Goal: Information Seeking & Learning: Learn about a topic

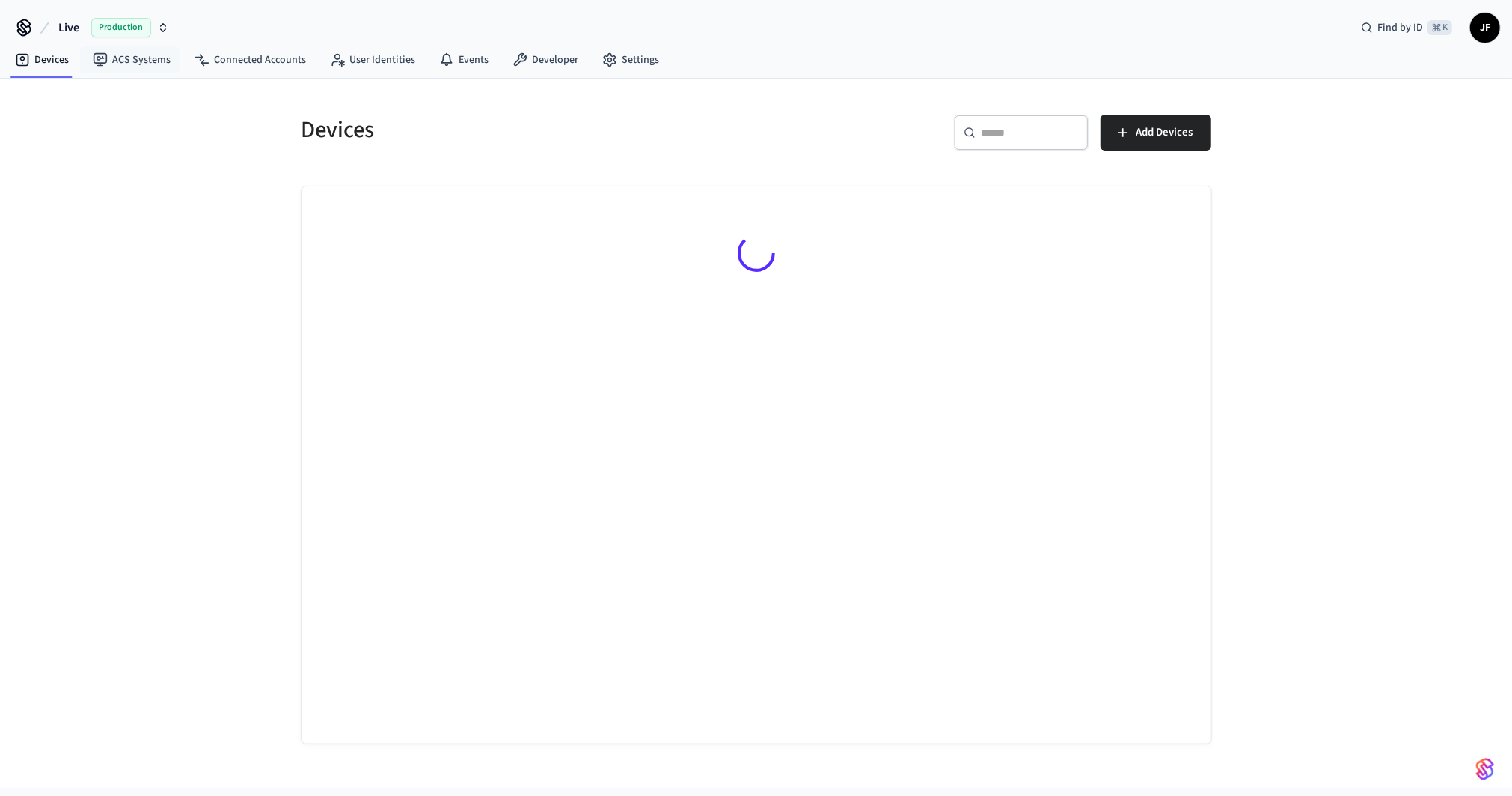
click at [76, 29] on span "Live" at bounding box center [69, 28] width 21 height 18
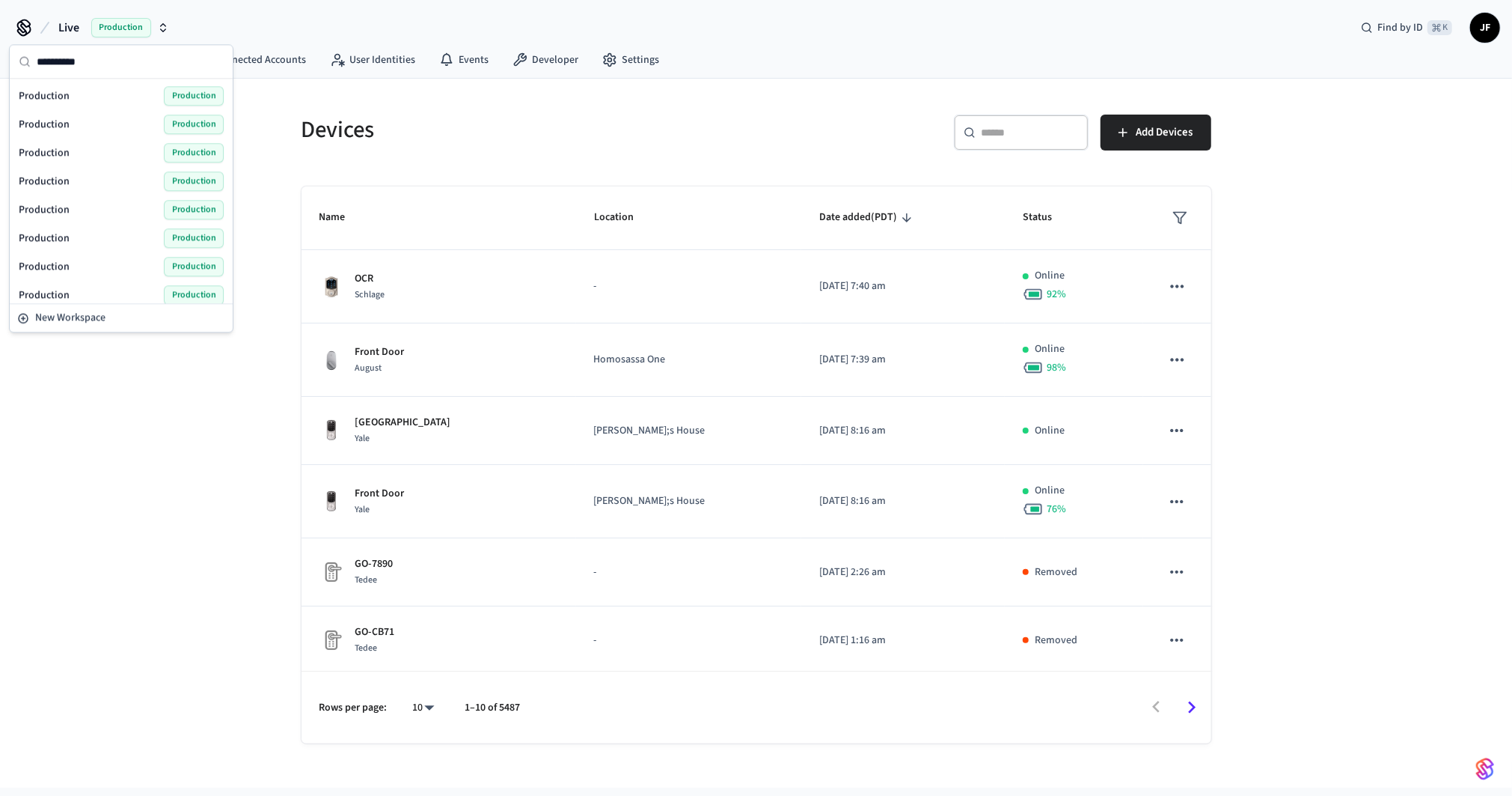
type input "**********"
click at [67, 118] on span "Production" at bounding box center [44, 123] width 51 height 15
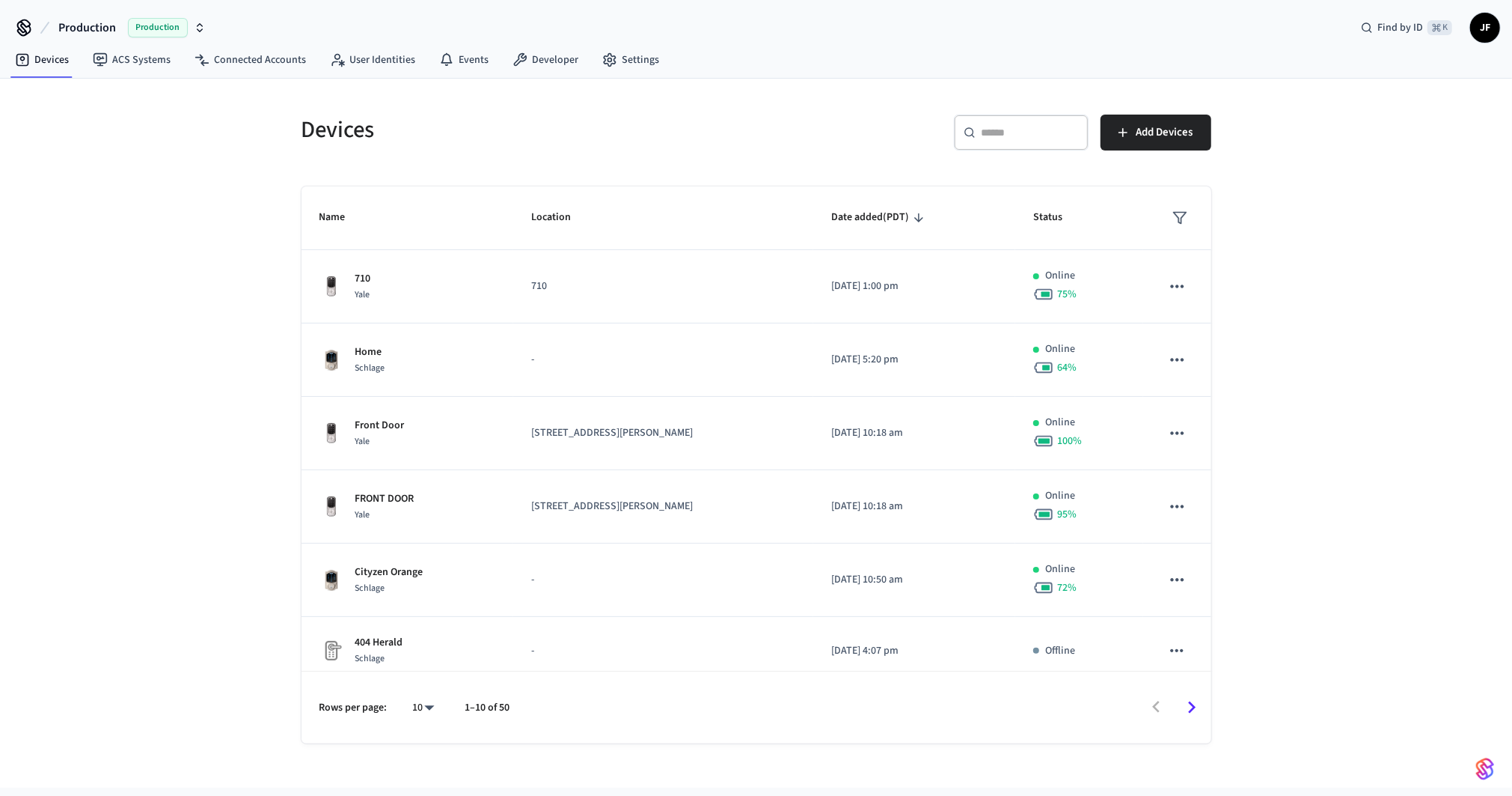
click at [84, 34] on span "Production" at bounding box center [87, 28] width 58 height 18
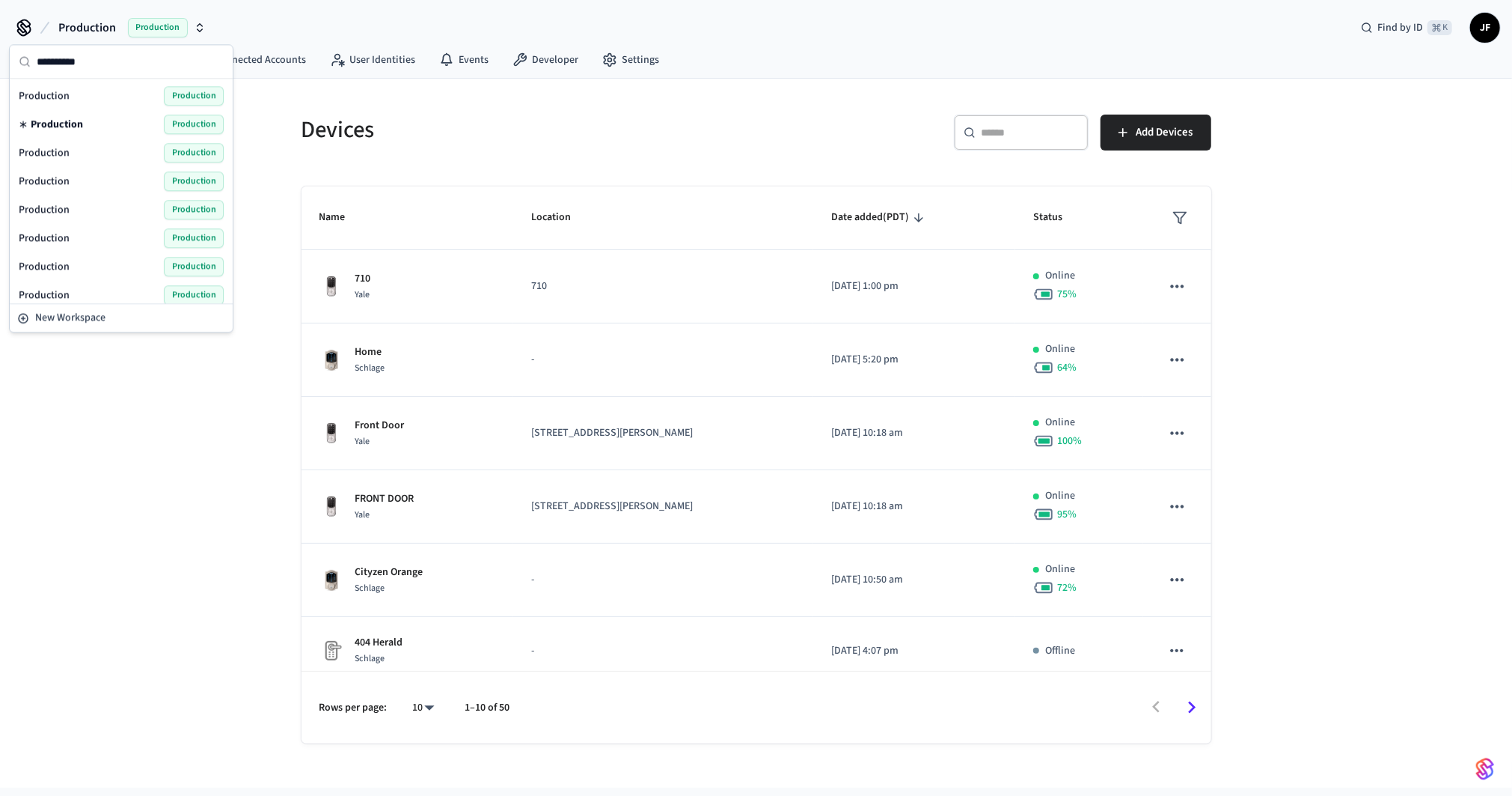
type input "**********"
click at [90, 98] on div "Production Production" at bounding box center [121, 96] width 205 height 20
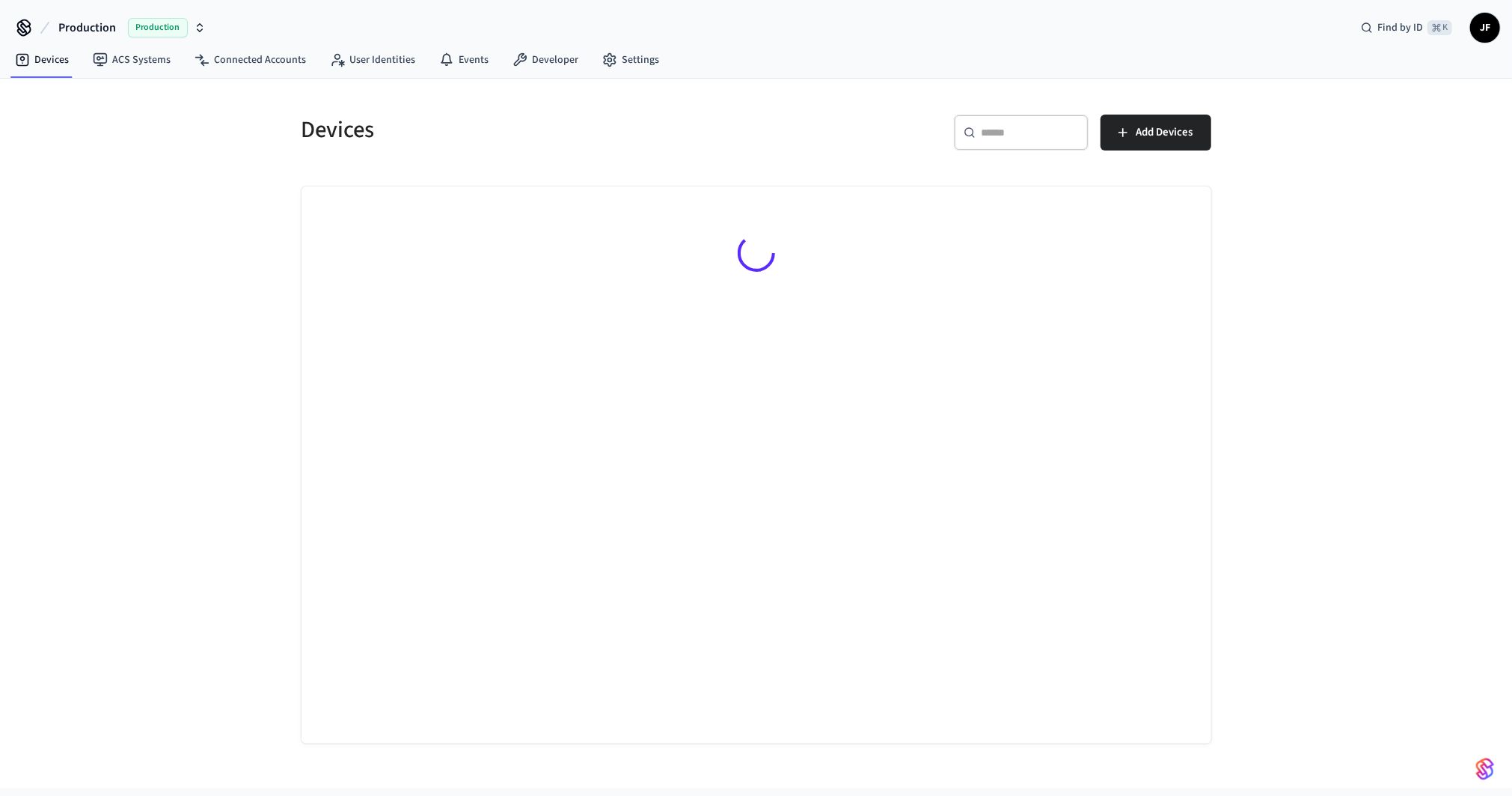
click at [138, 161] on div "Devices ​ ​ Add Devices" at bounding box center [756, 433] width 1512 height 709
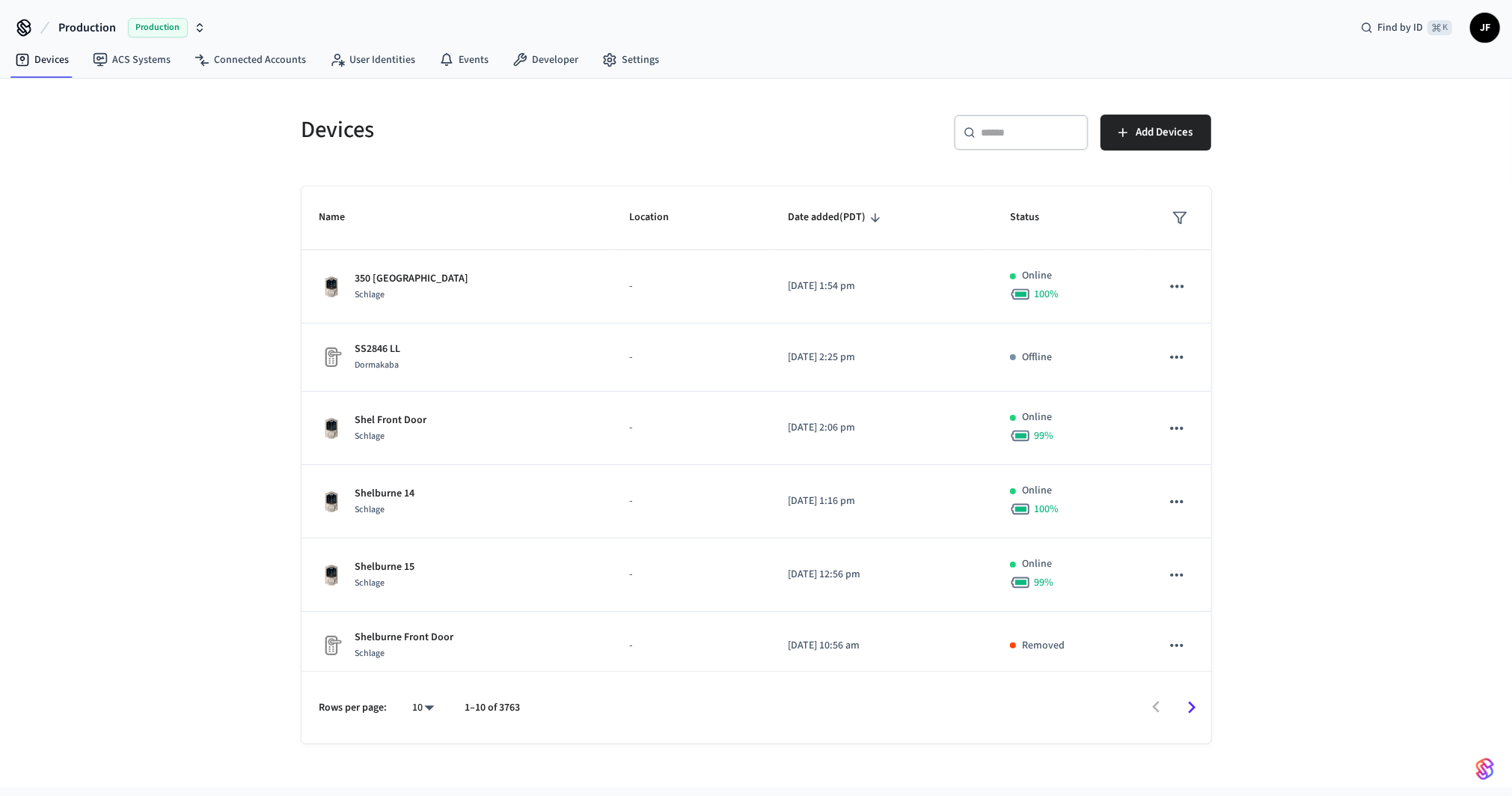
click at [1000, 113] on div "​ ​ Add Devices" at bounding box center [979, 130] width 464 height 66
click at [1002, 125] on input "text" at bounding box center [1031, 132] width 98 height 15
paste input "**********"
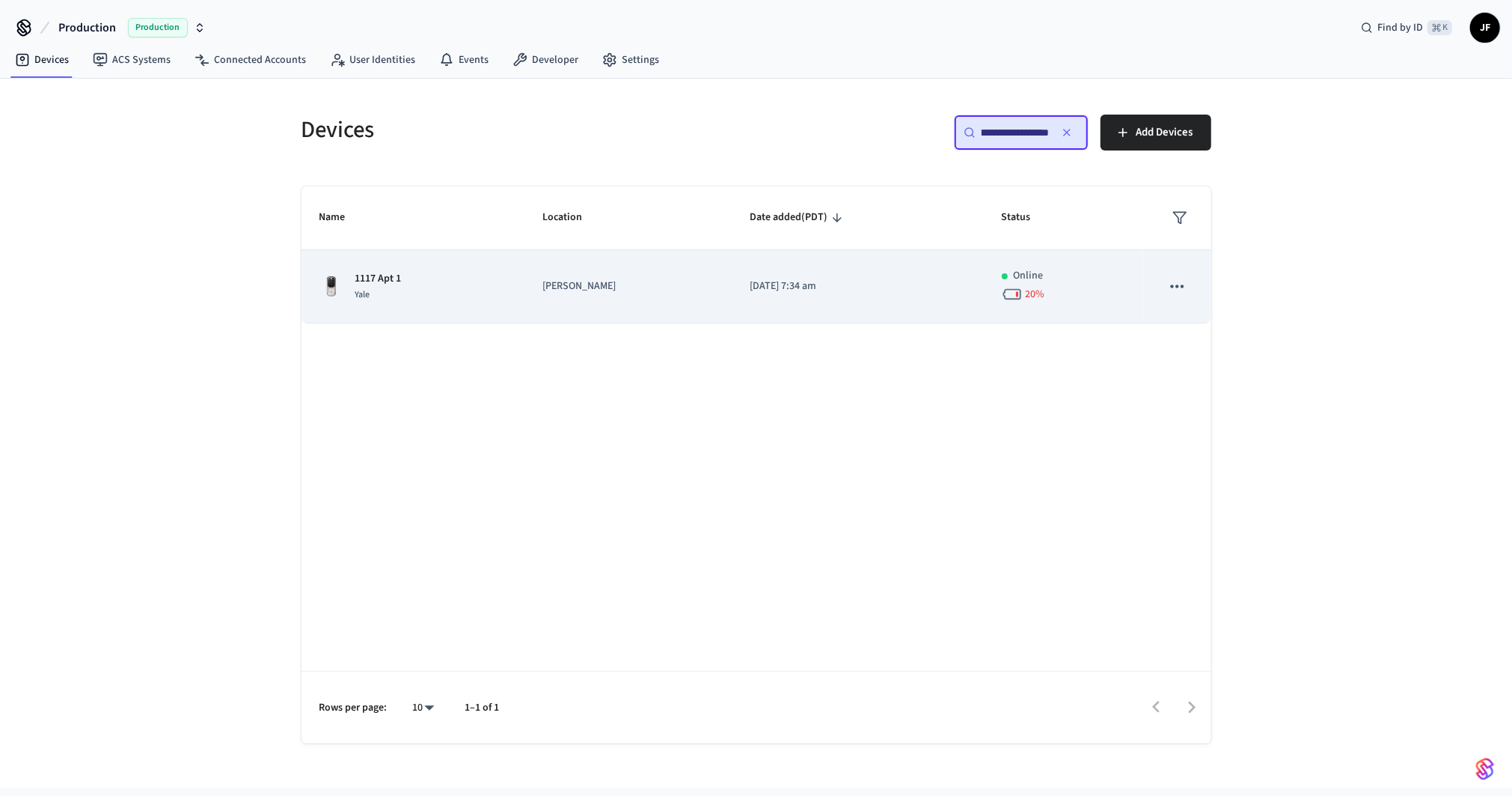
type input "**********"
click at [631, 307] on td "douglas" at bounding box center [628, 287] width 207 height 74
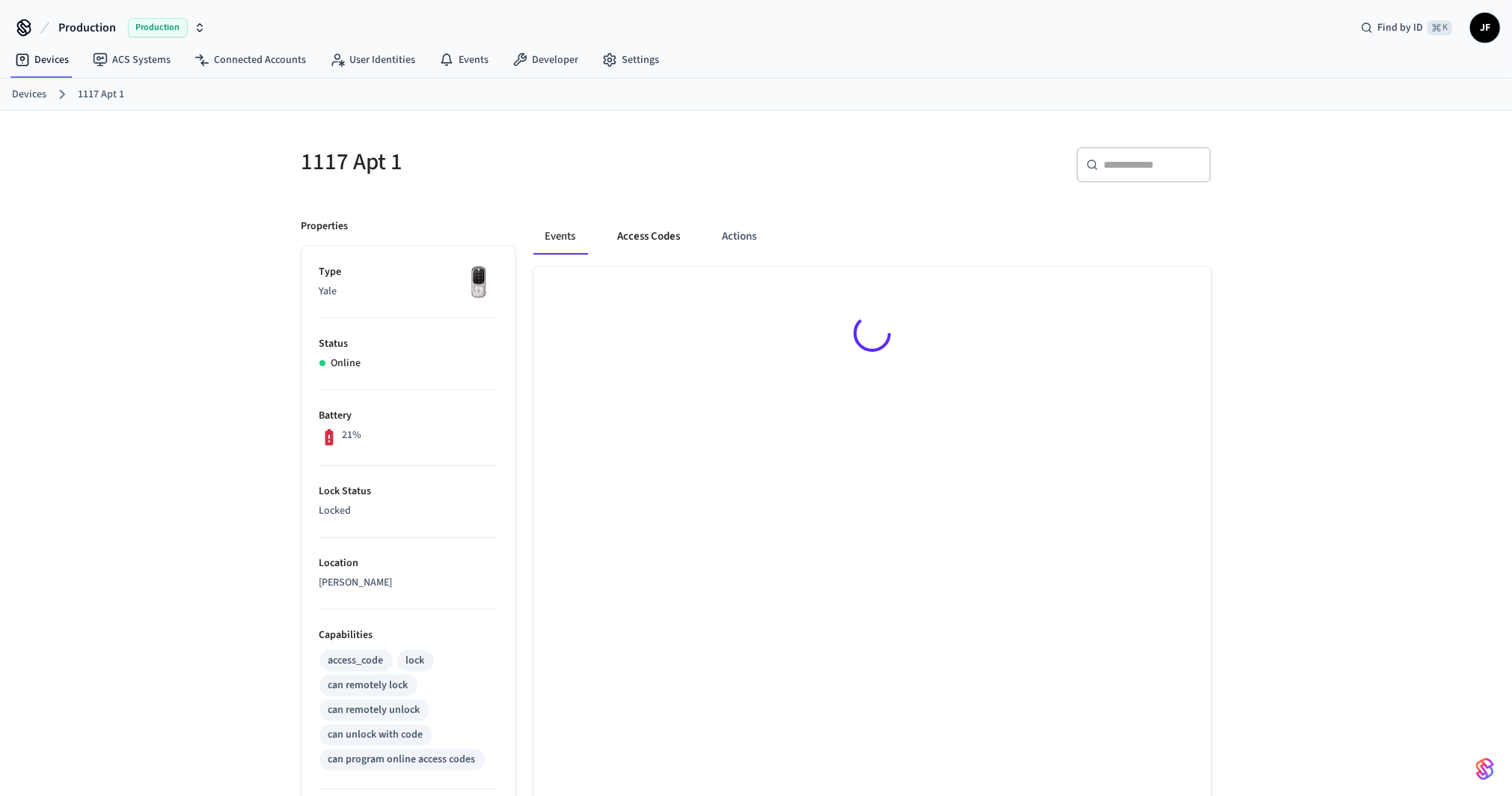
click at [688, 247] on button "Access Codes" at bounding box center [650, 236] width 87 height 36
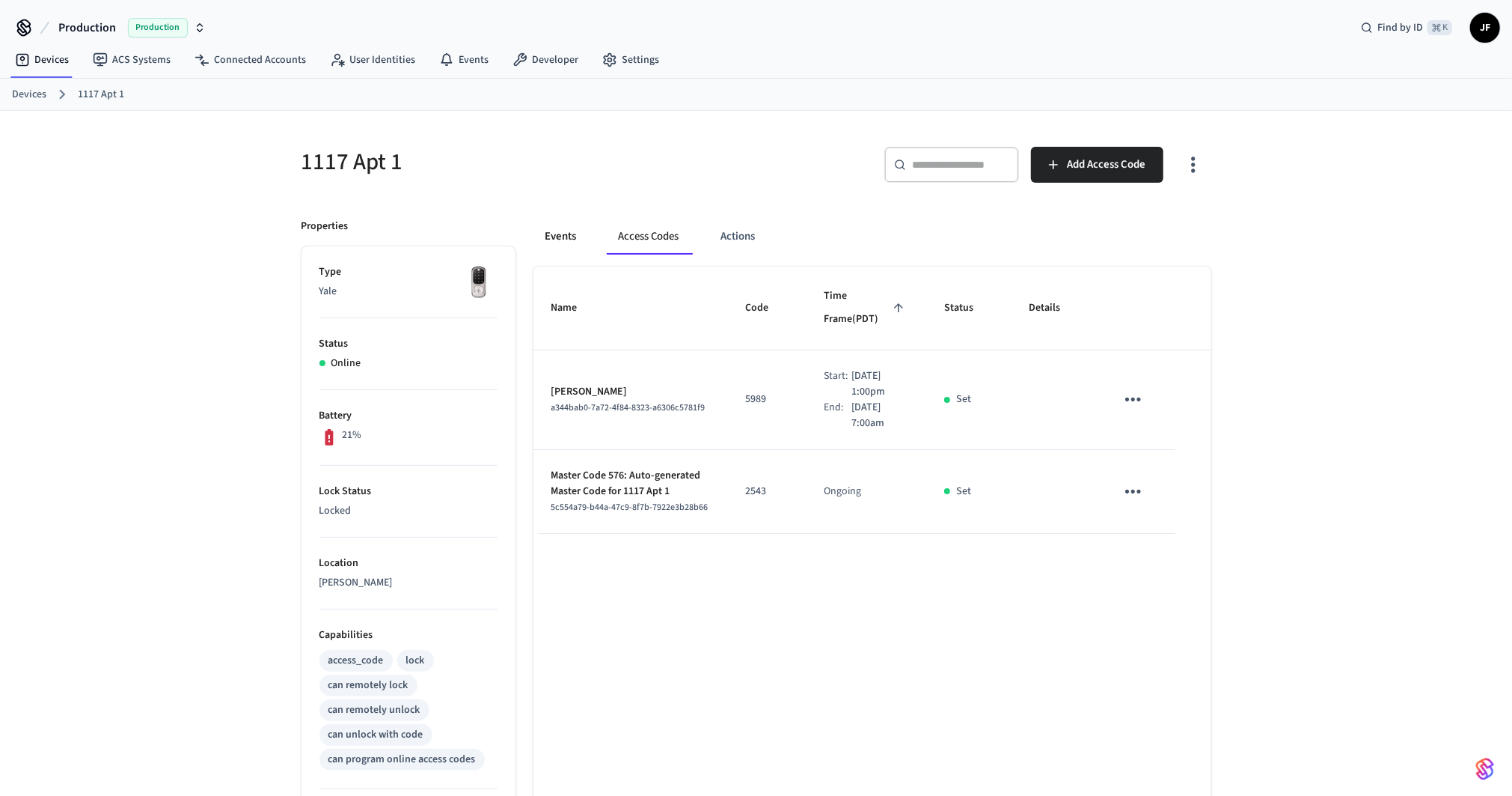
click at [559, 234] on button "Events" at bounding box center [561, 236] width 55 height 36
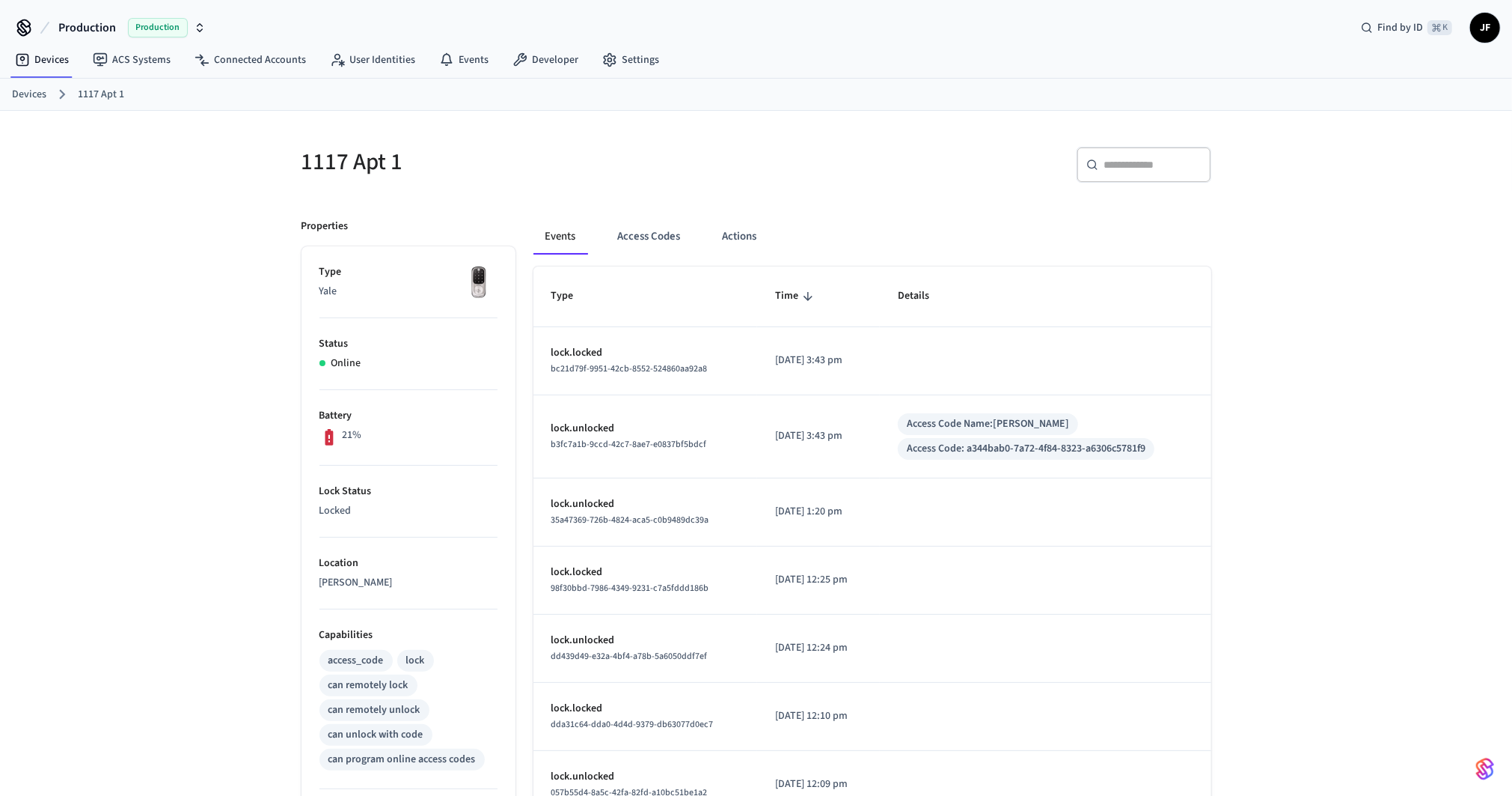
click at [1169, 153] on div "​ ​" at bounding box center [1144, 164] width 135 height 36
paste input "**********"
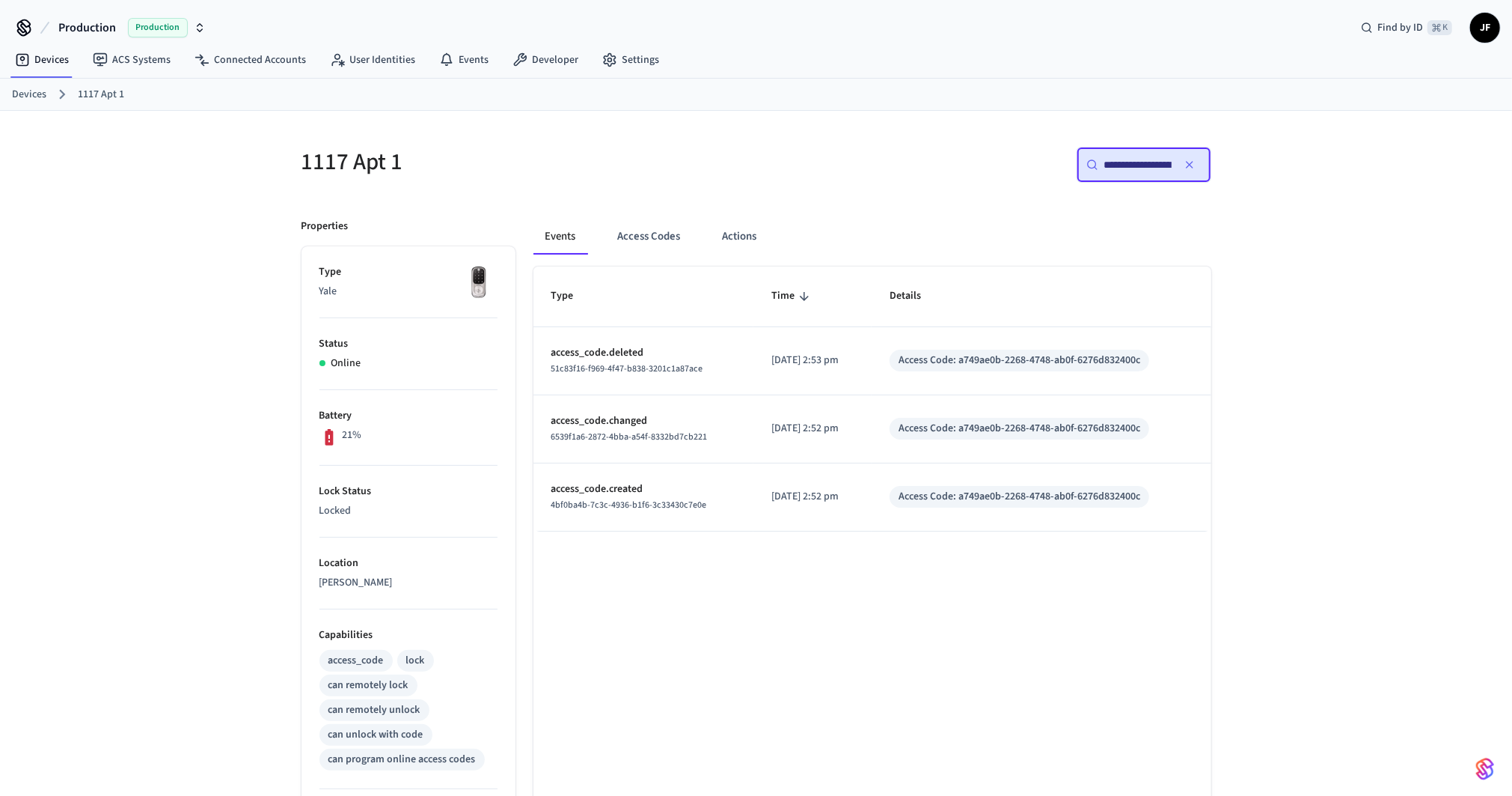
scroll to position [0, 114]
type input "**********"
click at [638, 231] on button "Access Codes" at bounding box center [650, 236] width 87 height 36
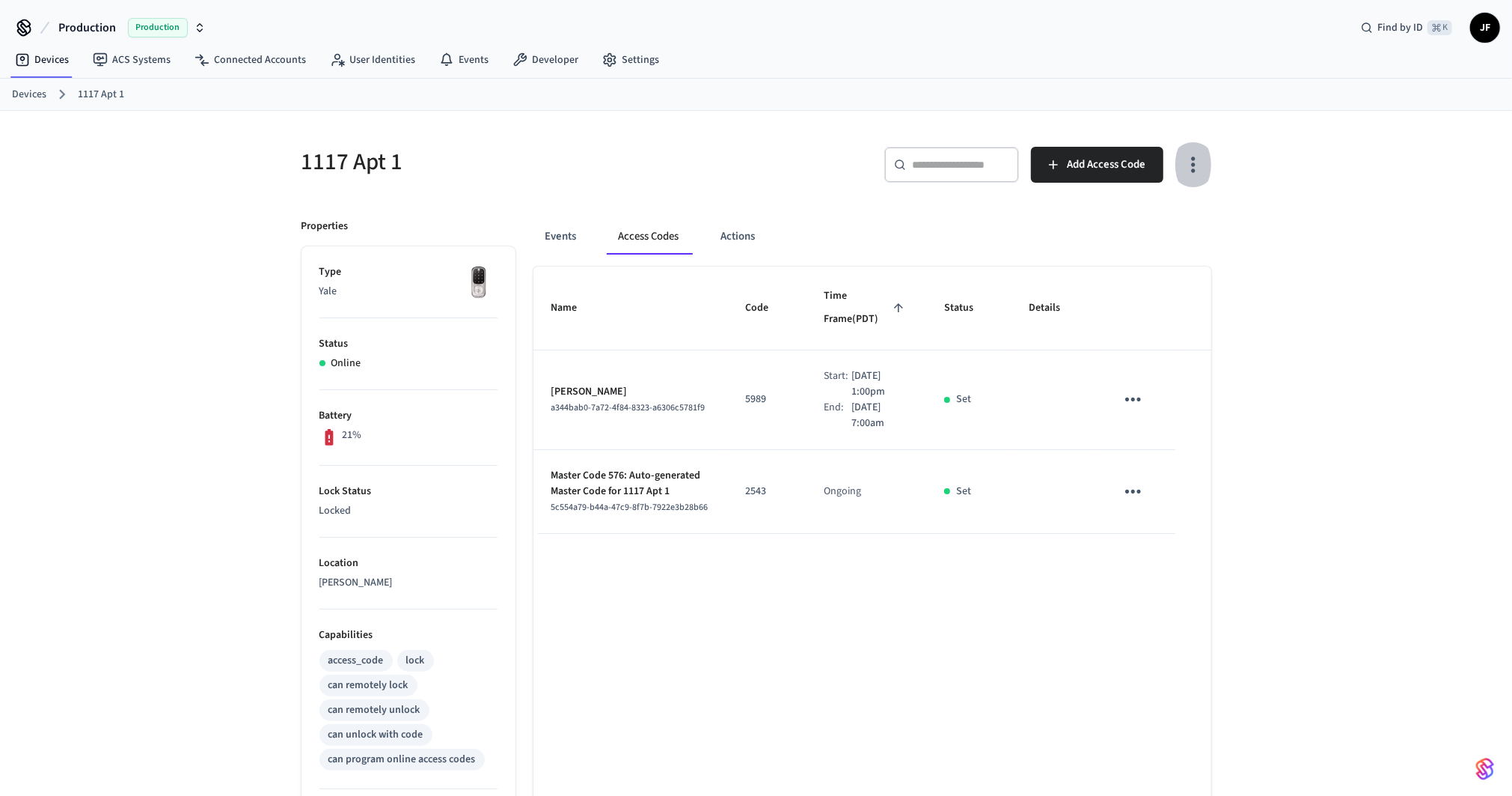
click at [1191, 168] on icon "button" at bounding box center [1193, 164] width 23 height 23
click at [1136, 224] on li "Show unmanaged access codes on device" at bounding box center [1097, 226] width 210 height 40
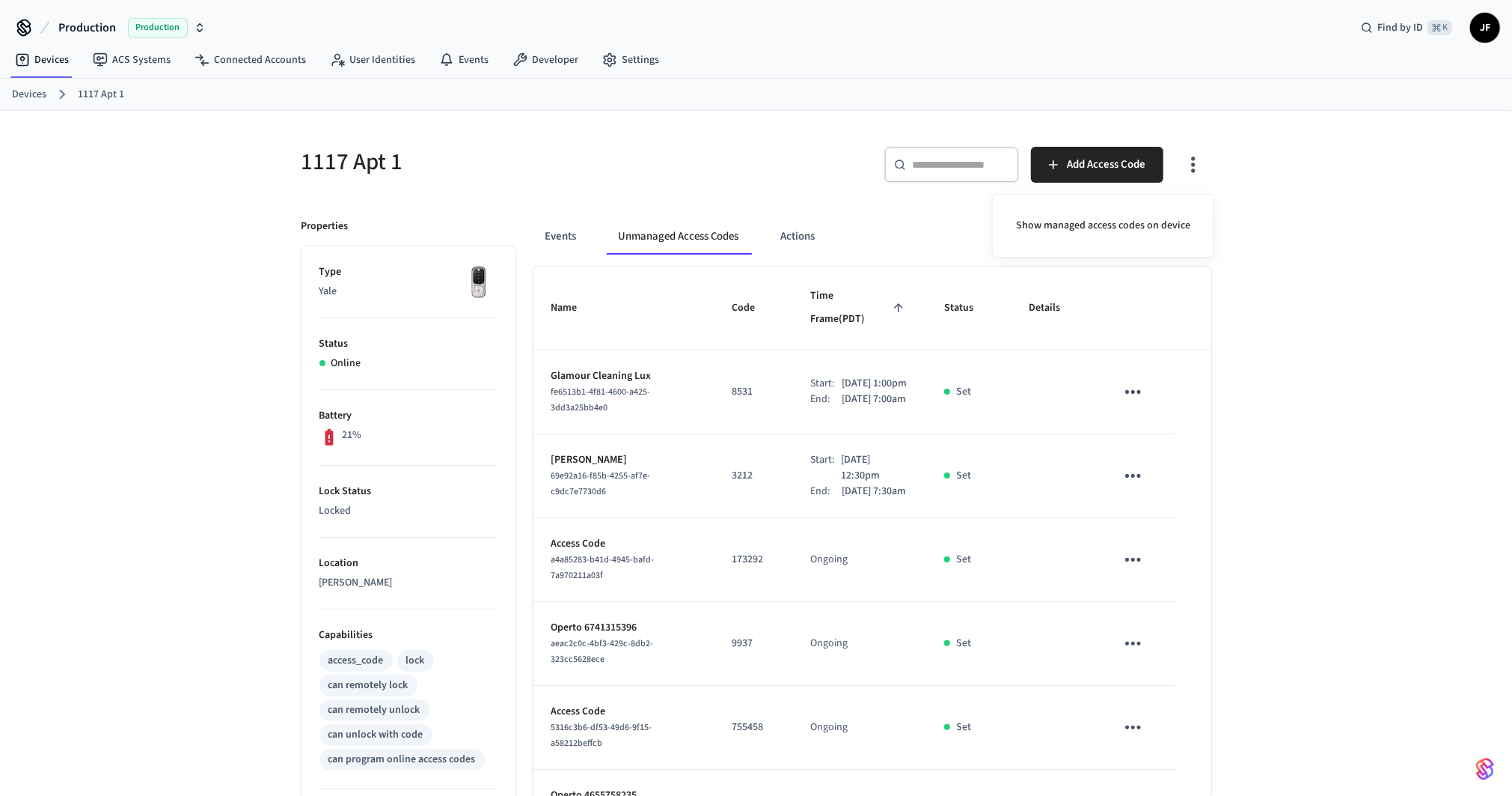
click at [1278, 308] on div at bounding box center [756, 398] width 1512 height 796
click at [795, 147] on div "​ ​ Add Access Code" at bounding box center [988, 171] width 446 height 48
drag, startPoint x: 607, startPoint y: 398, endPoint x: 545, endPoint y: 380, distance: 64.6
click at [545, 380] on td "Glamour Cleaning Lux fe6513b1-4f81-4600-a425-3dd3a25bb4e0" at bounding box center [624, 392] width 181 height 84
copy span "fe6513b1-4f81-4600-a425-3dd3a25bb4e0"
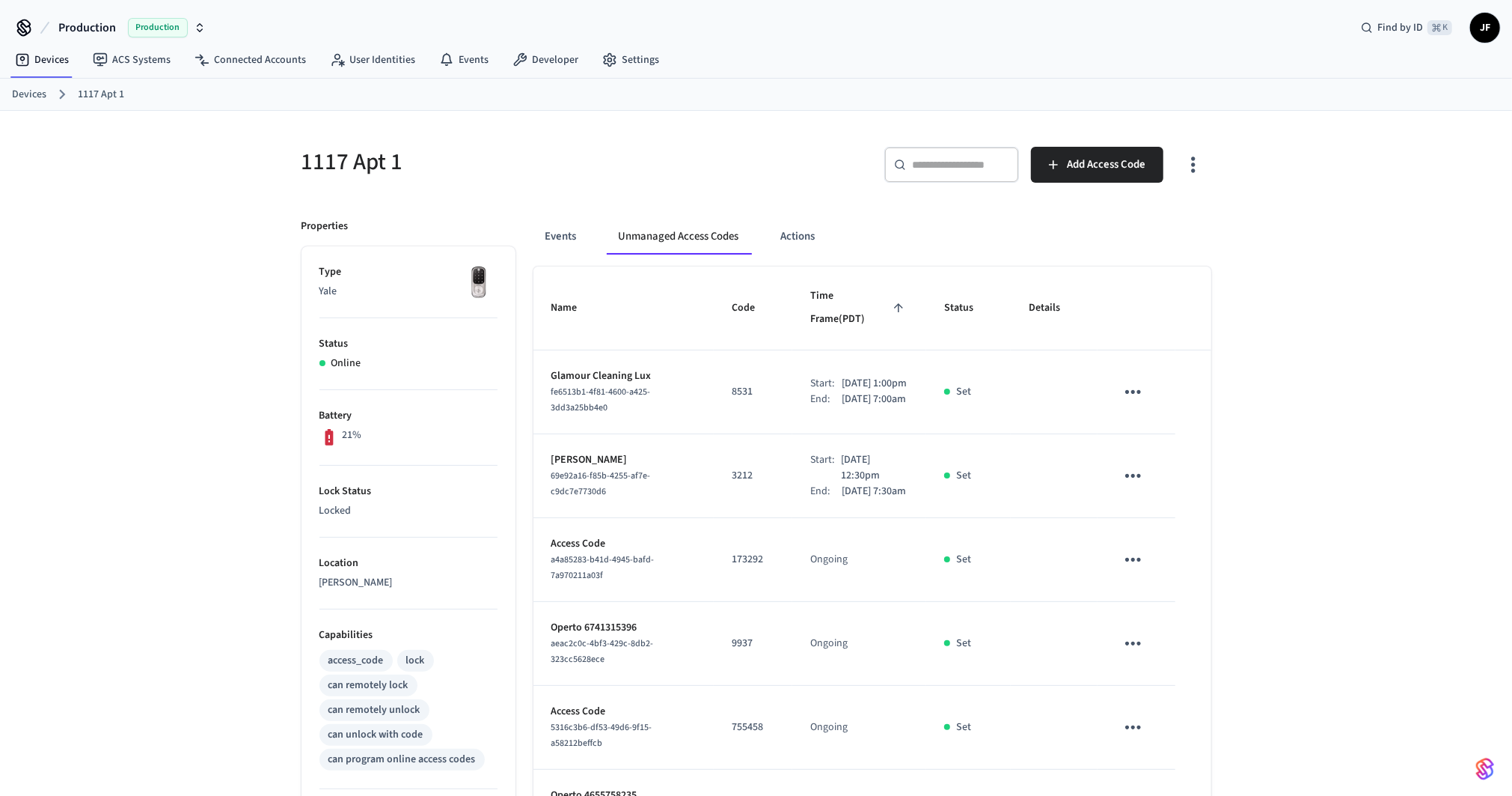
click at [1056, 55] on div "Devices ACS Systems Connected Accounts User Identities Events Developer Settings" at bounding box center [756, 61] width 1512 height 36
click at [569, 235] on button "Events" at bounding box center [561, 236] width 55 height 36
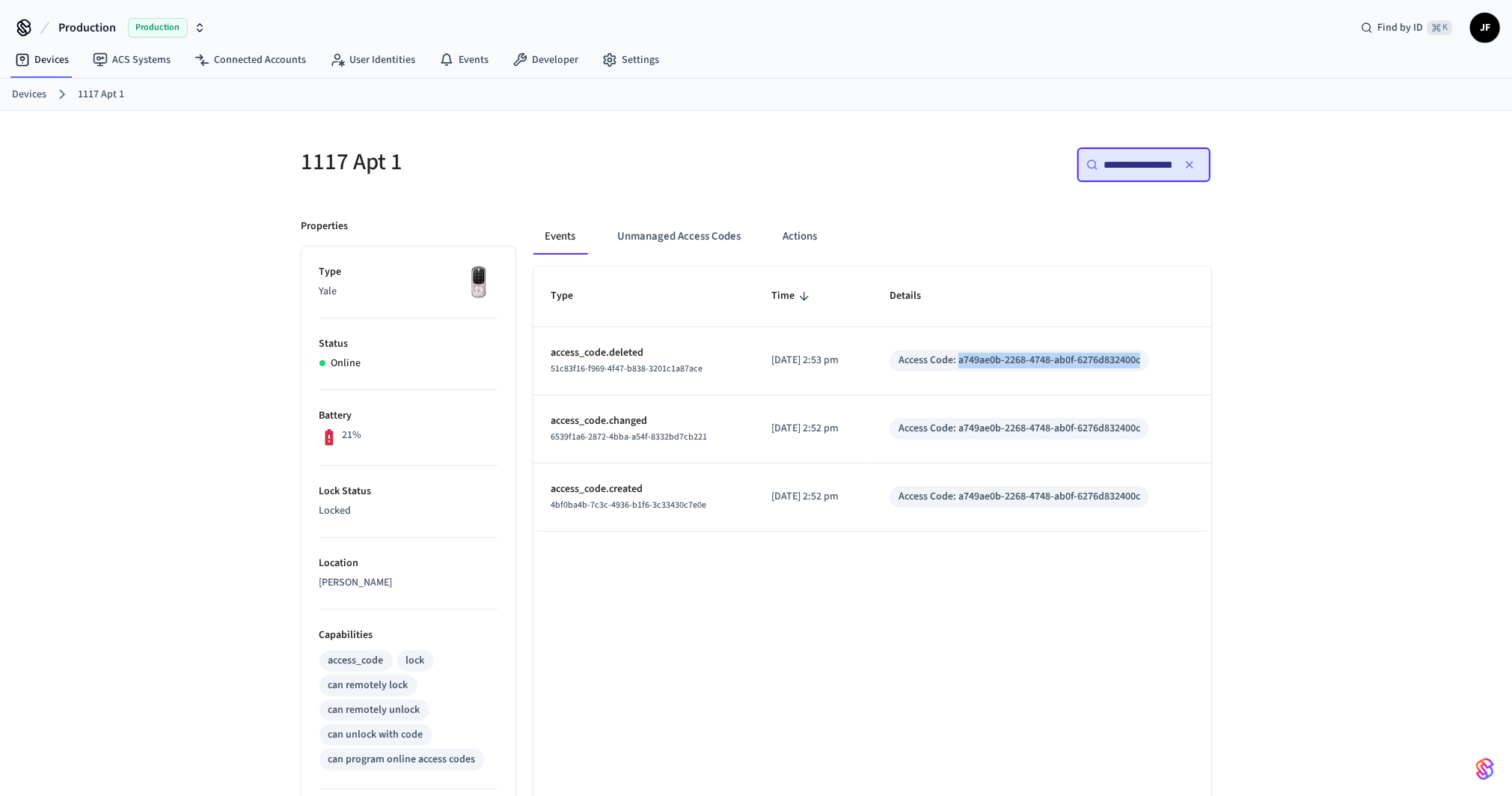
drag, startPoint x: 974, startPoint y: 362, endPoint x: 1147, endPoint y: 378, distance: 173.7
click at [1147, 378] on td "Access Code: a749ae0b-2268-4748-ab0f-6276d832400c" at bounding box center [1041, 361] width 339 height 68
copy div "a749ae0b-2268-4748-ab0f-6276d832400c"
click at [691, 251] on button "Unmanaged Access Codes" at bounding box center [680, 236] width 147 height 36
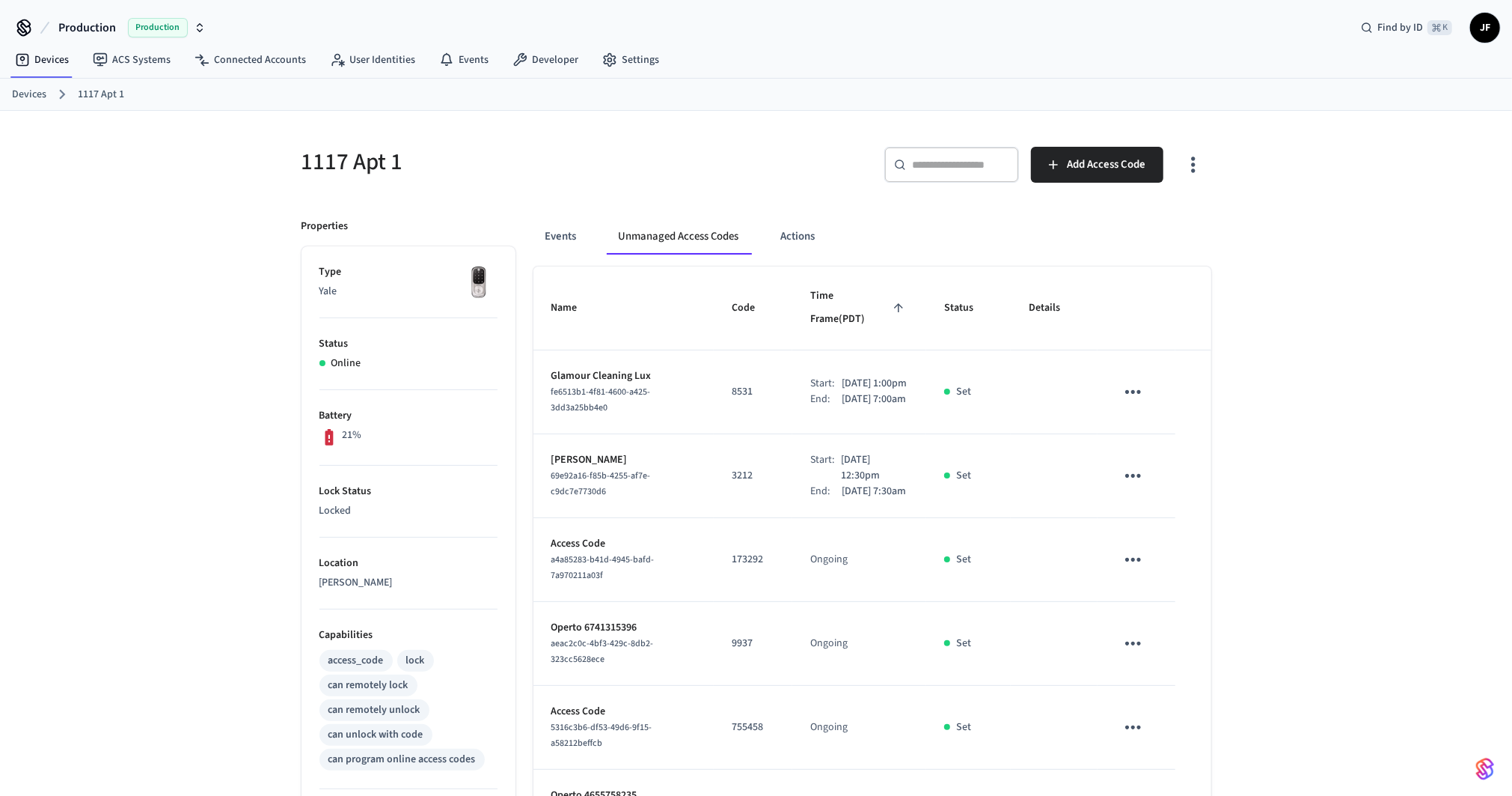
click at [1355, 422] on div "1117 Apt 1 ​ ​ Add Access Code Properties Type Yale Status Online Battery 21% L…" at bounding box center [756, 686] width 1512 height 1150
click at [1412, 490] on div "1117 Apt 1 ​ ​ Add Access Code Properties Type Yale Status Online Battery 21% L…" at bounding box center [756, 686] width 1512 height 1150
click at [810, 105] on div "Devices 1117 Apt 1" at bounding box center [756, 94] width 1512 height 32
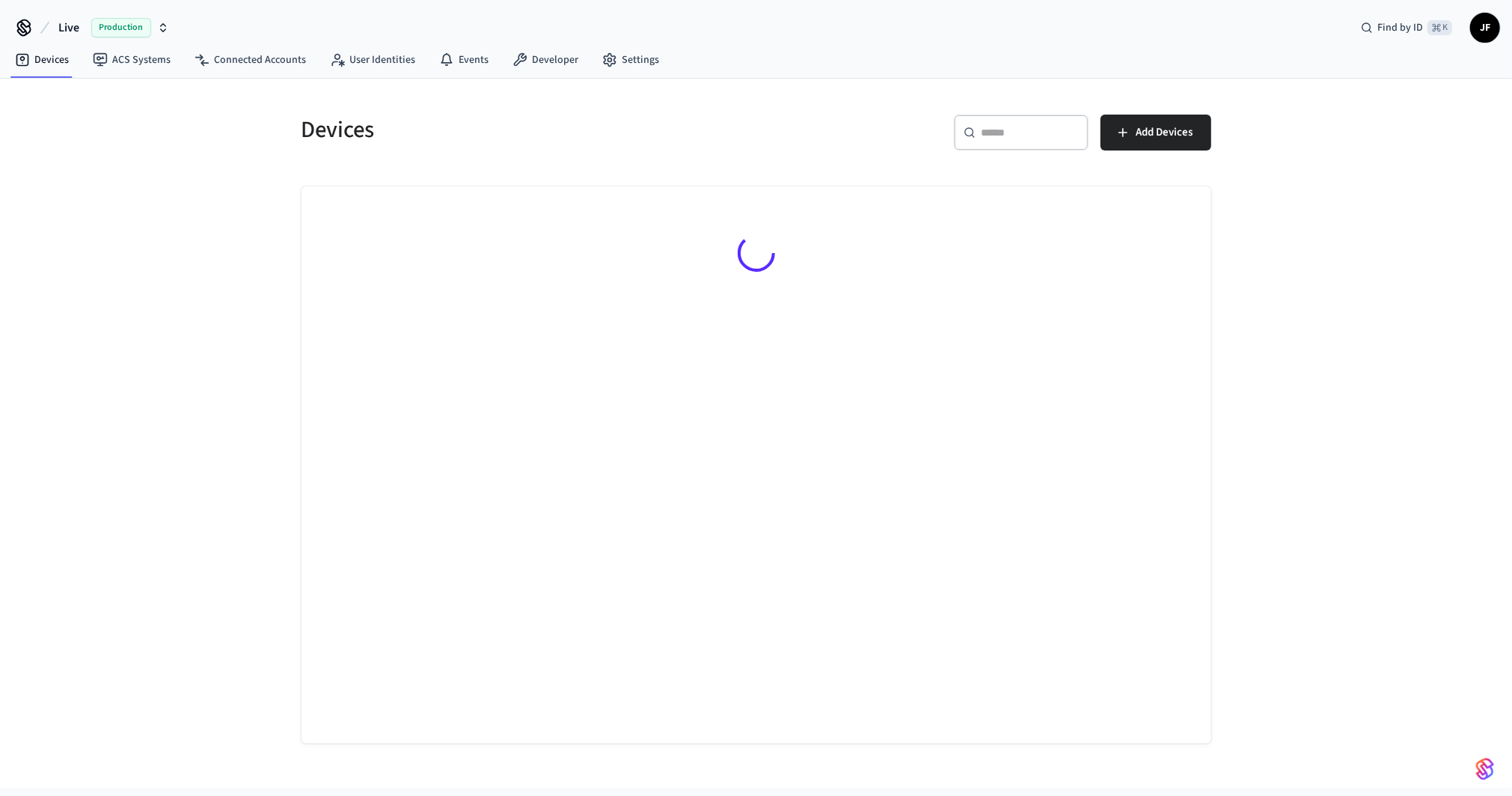
click at [72, 22] on span "Live" at bounding box center [69, 28] width 21 height 18
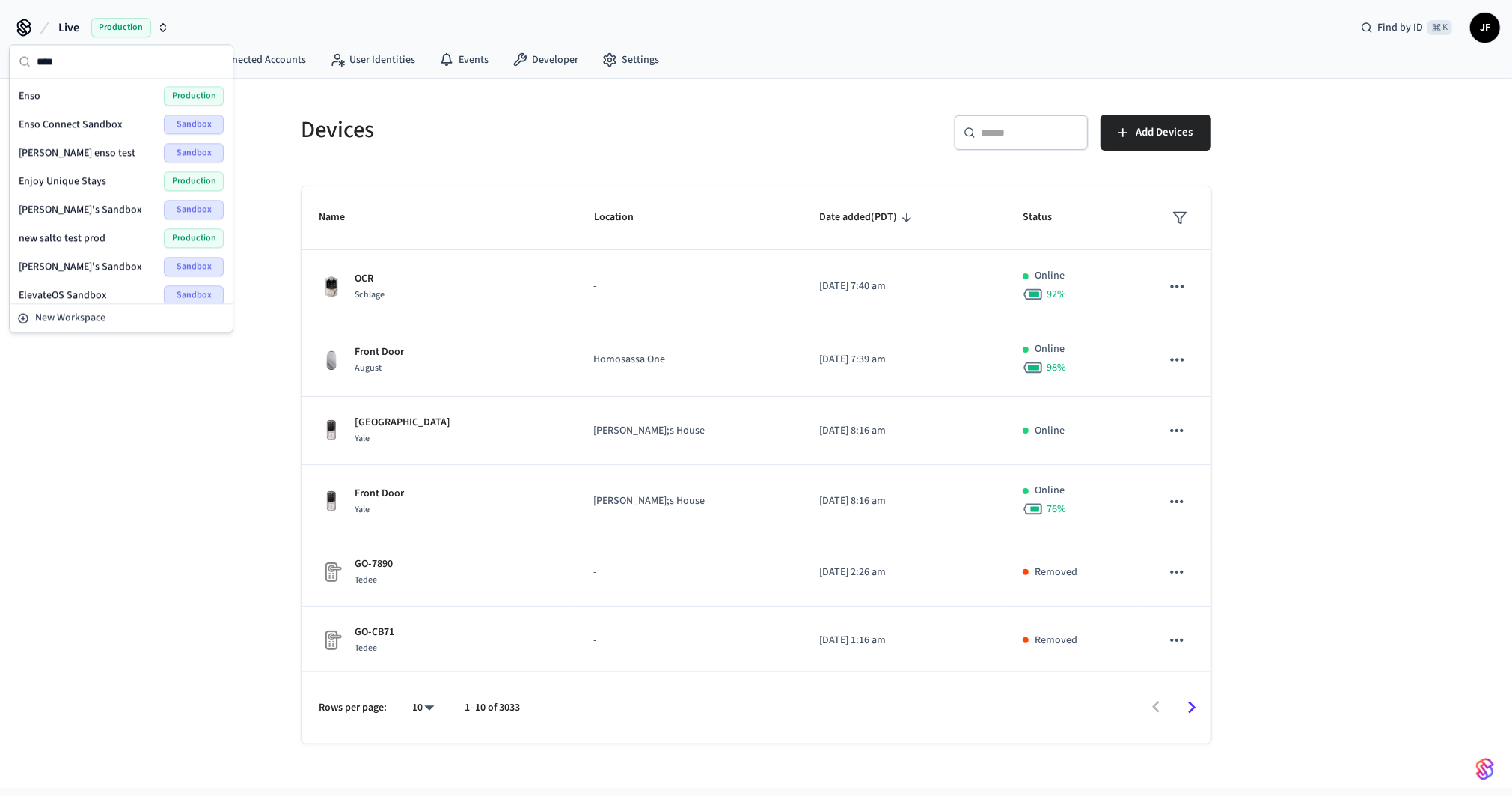
type input "****"
click at [84, 100] on div "Enso Production" at bounding box center [121, 96] width 205 height 20
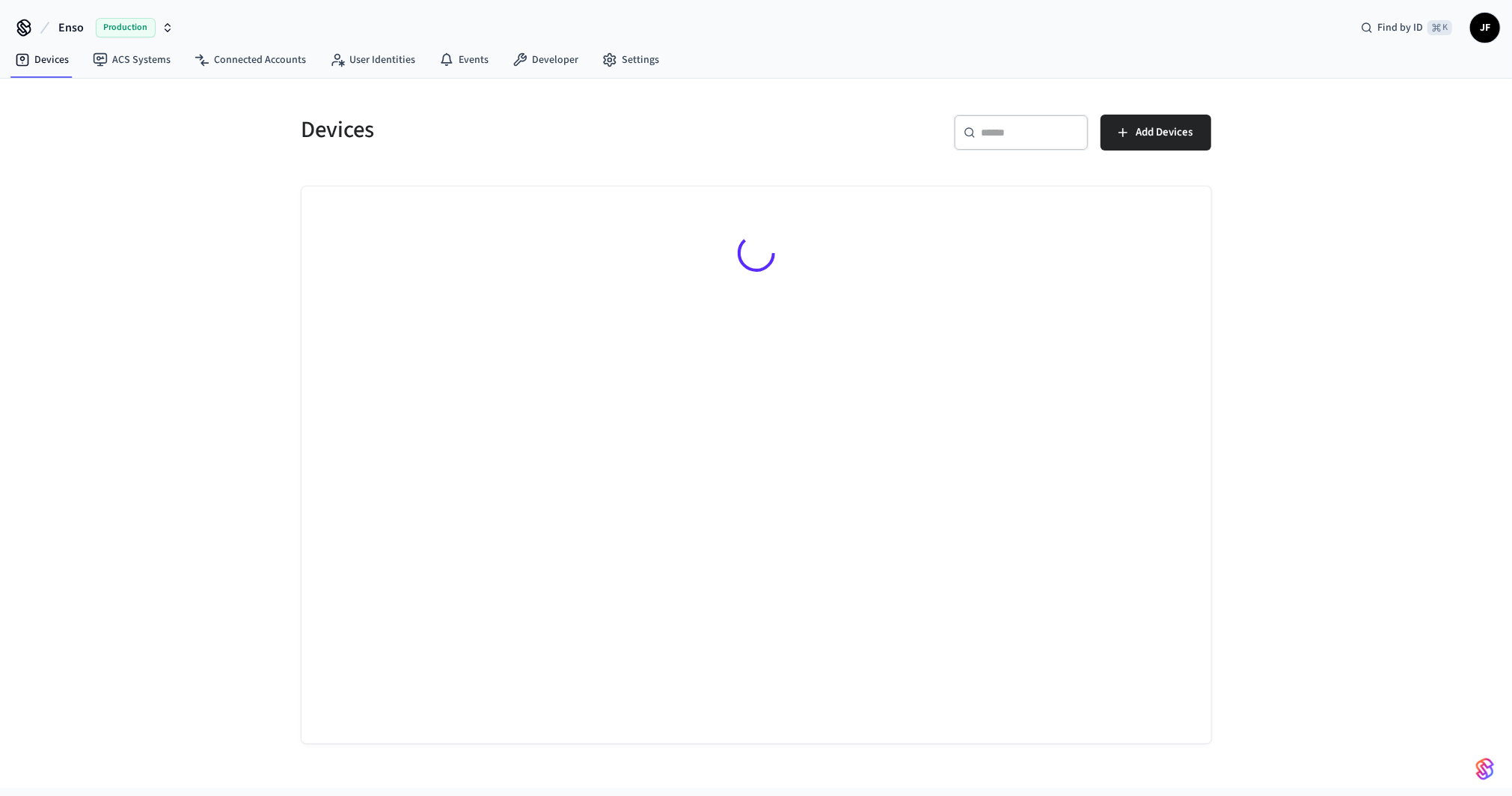
click at [633, 111] on div "Devices" at bounding box center [515, 130] width 464 height 66
click at [337, 118] on h5 "Devices" at bounding box center [525, 130] width 446 height 31
click at [501, 121] on h5 "Devices" at bounding box center [525, 130] width 446 height 31
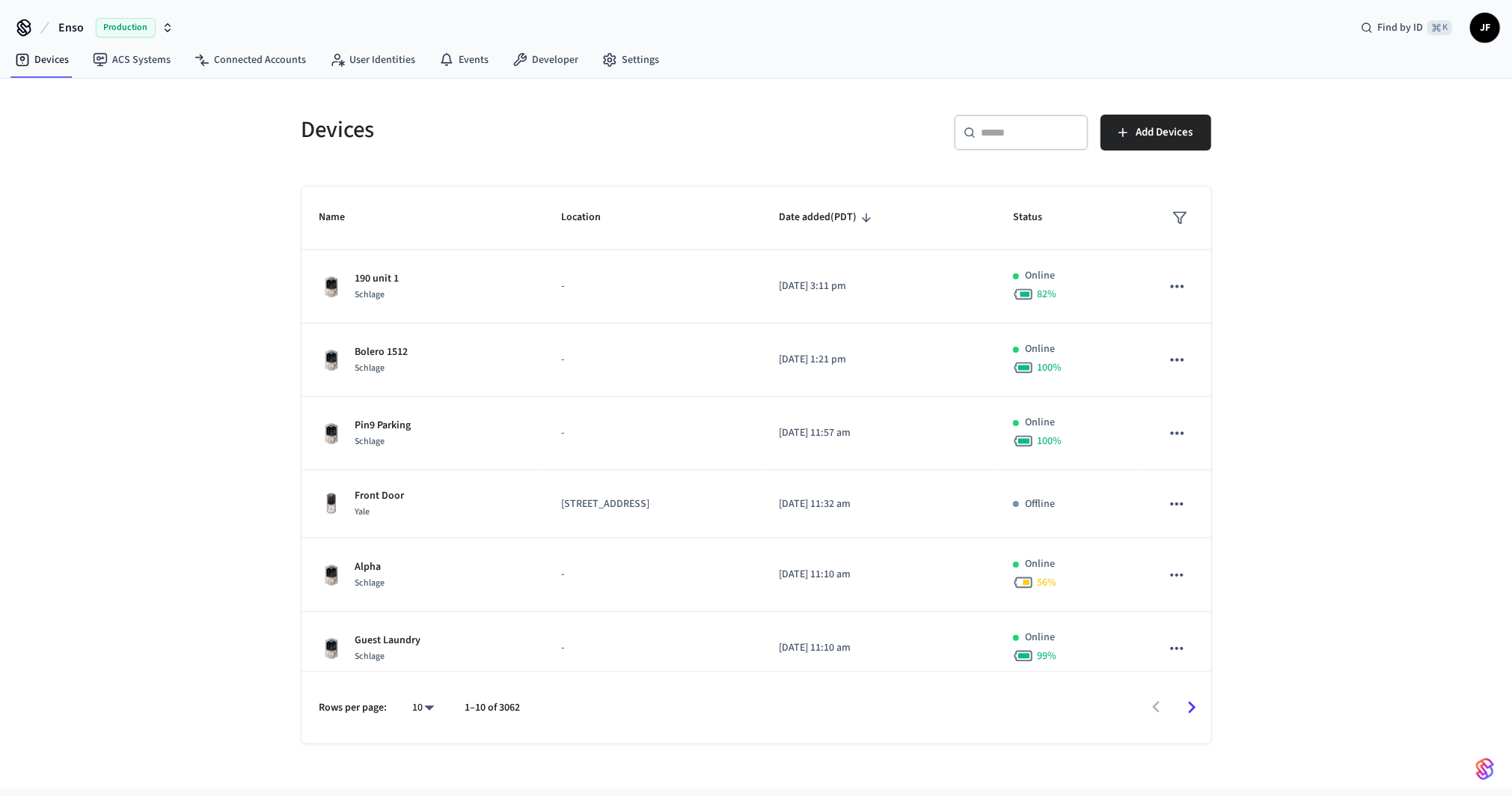
click at [901, 112] on div "​ ​ Add Devices" at bounding box center [979, 130] width 464 height 66
click at [1014, 134] on input "text" at bounding box center [1031, 132] width 98 height 15
paste input "**********"
type input "**********"
click at [48, 22] on icon at bounding box center [44, 28] width 7 height 11
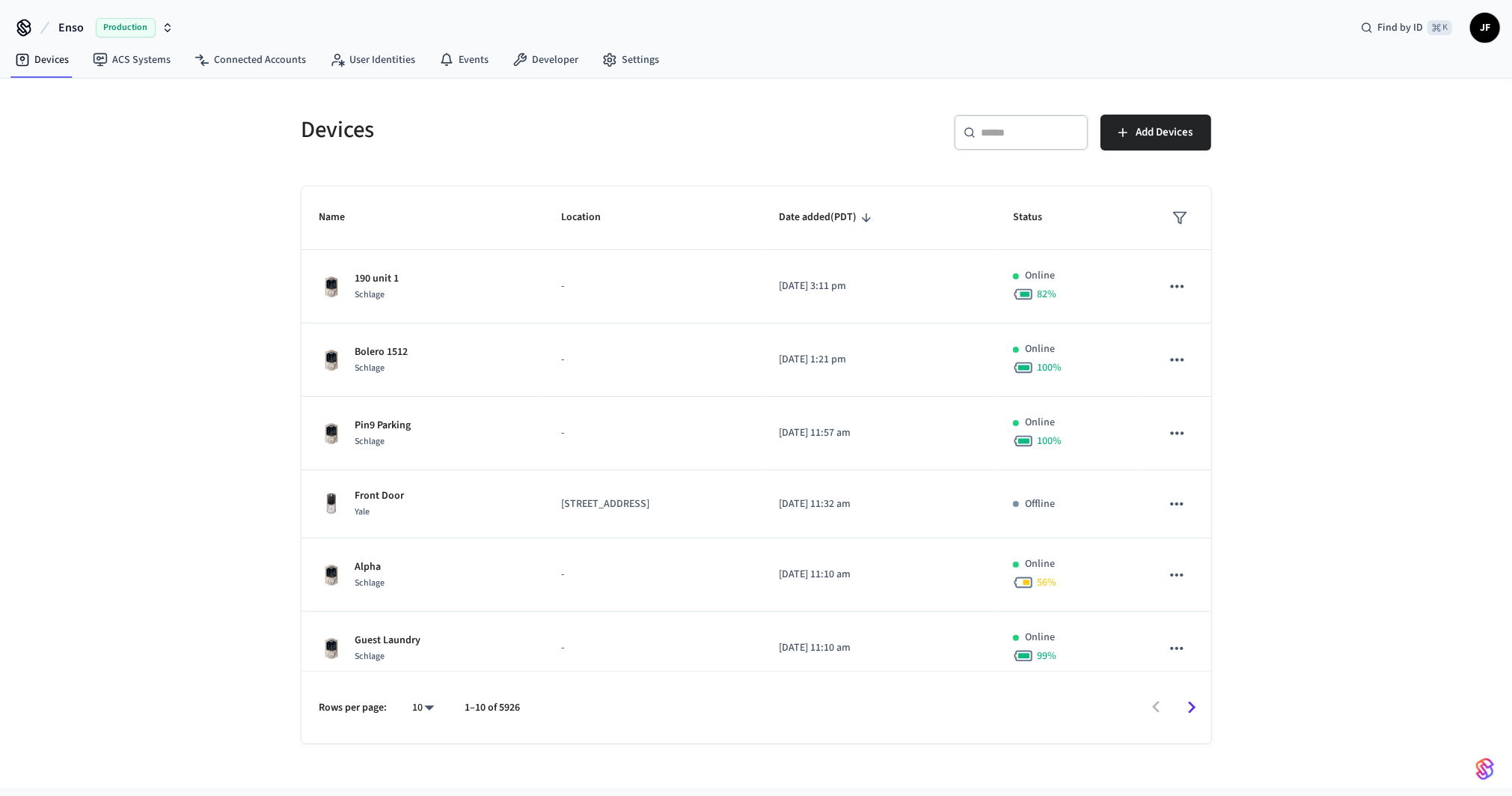
click at [78, 32] on span "Enso" at bounding box center [71, 28] width 26 height 18
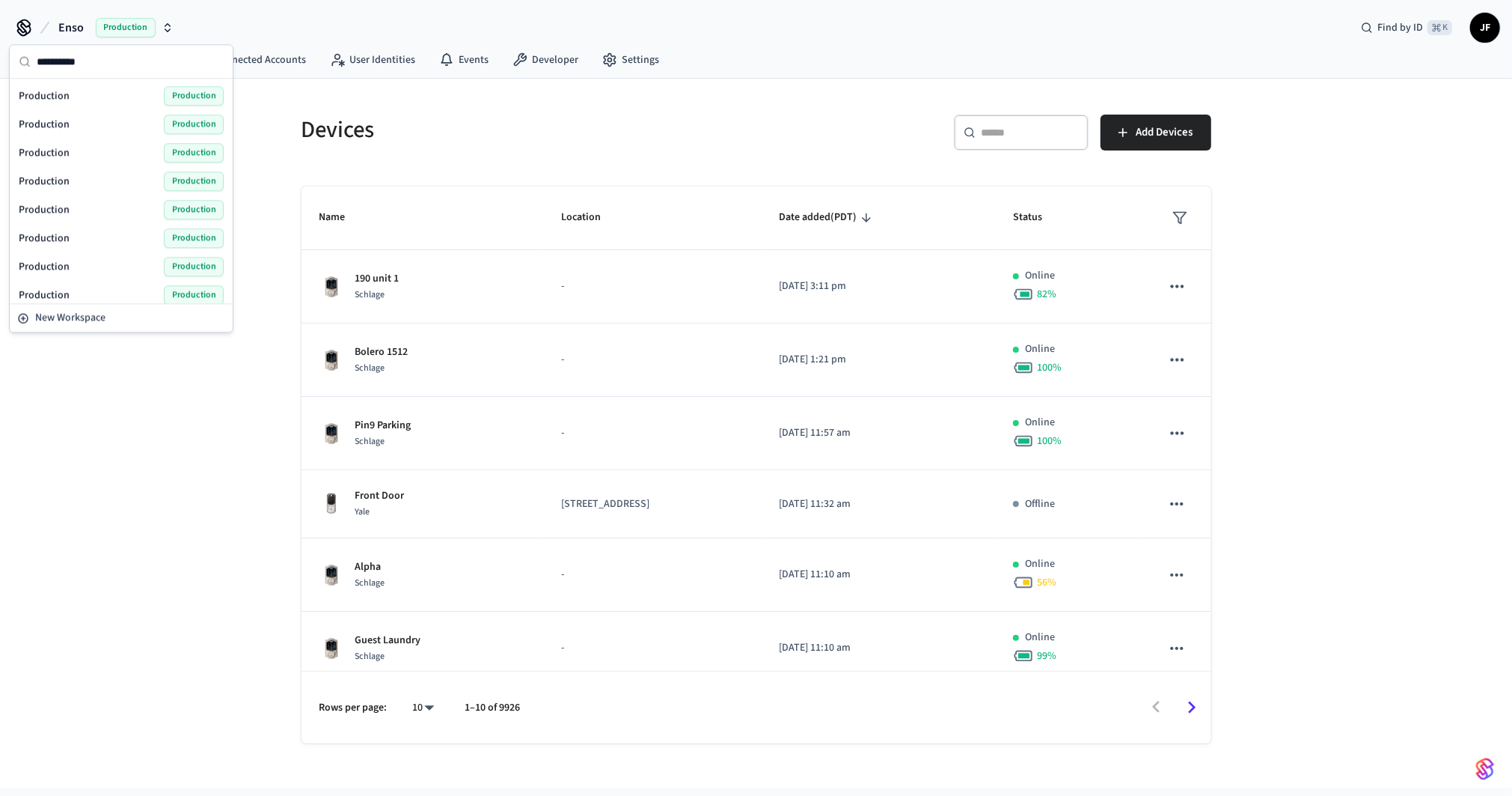
type input "**********"
click at [82, 128] on div "Production Production" at bounding box center [121, 124] width 205 height 20
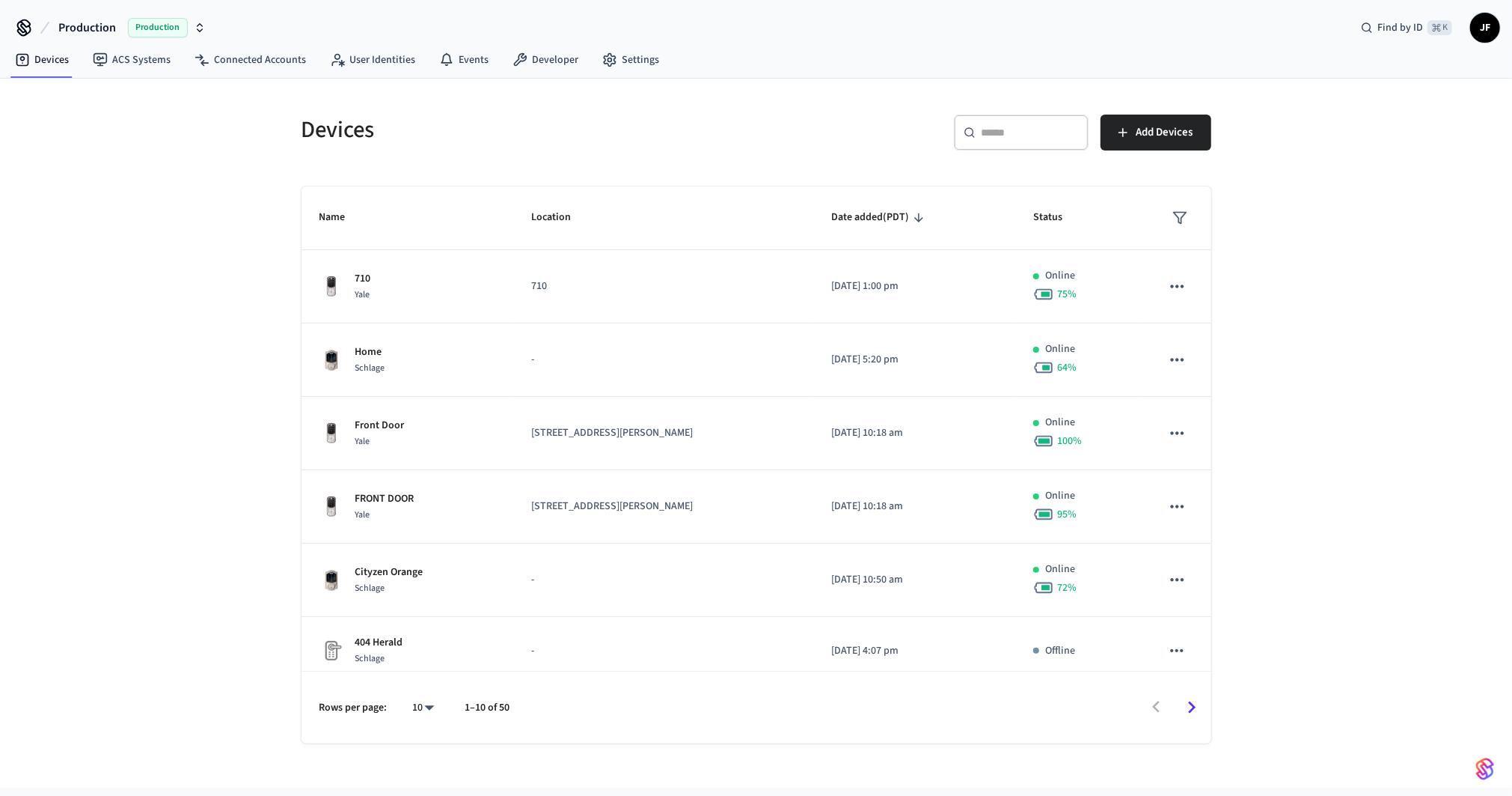
click at [93, 150] on div "Devices ​ ​ Add Devices Name Location Date added (PDT) Status 710 Yale 710 2025…" at bounding box center [756, 433] width 1512 height 709
click at [94, 25] on span "Production" at bounding box center [87, 28] width 58 height 18
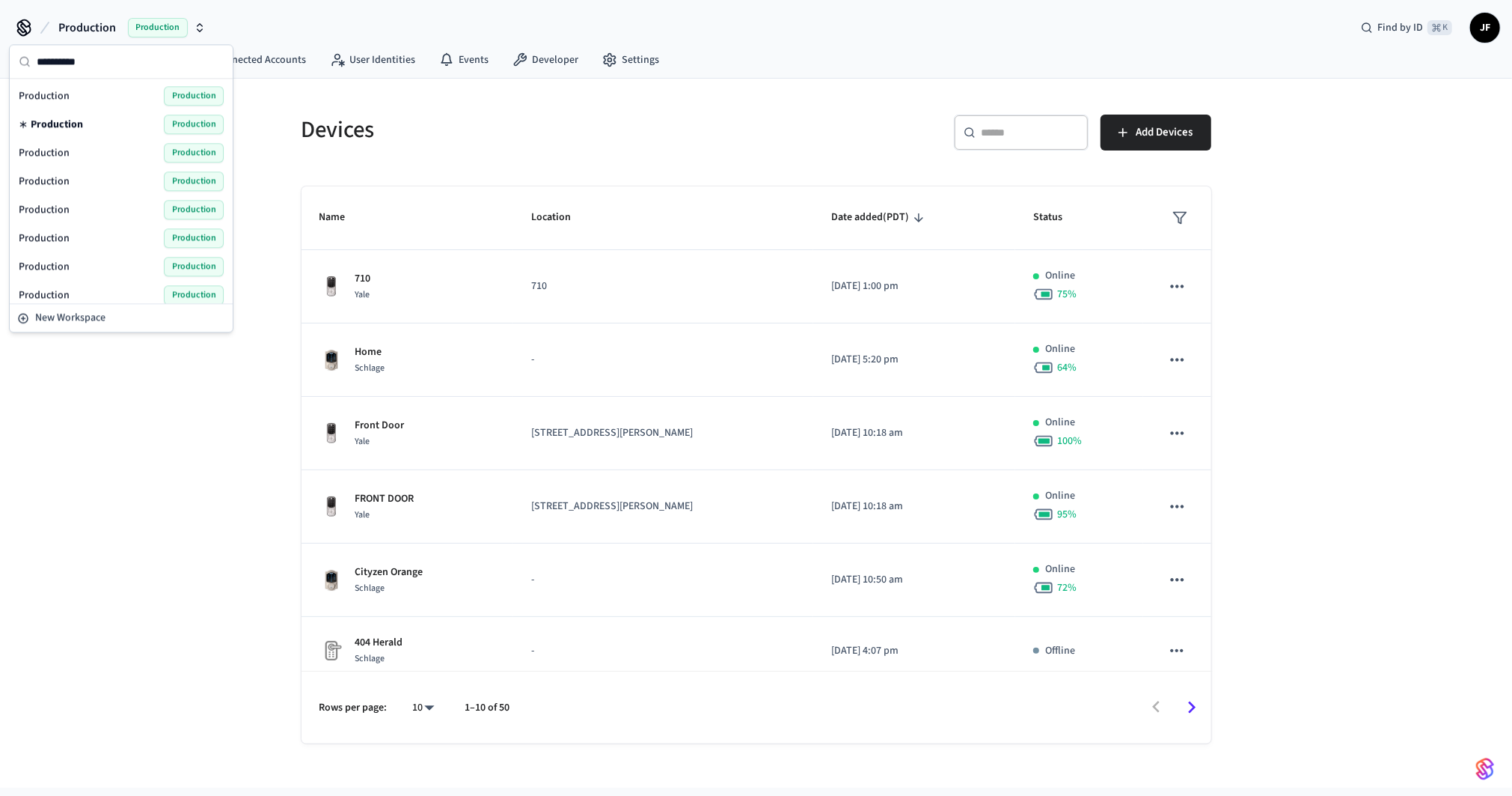
type input "**********"
click at [81, 153] on div "Production Production" at bounding box center [121, 153] width 205 height 20
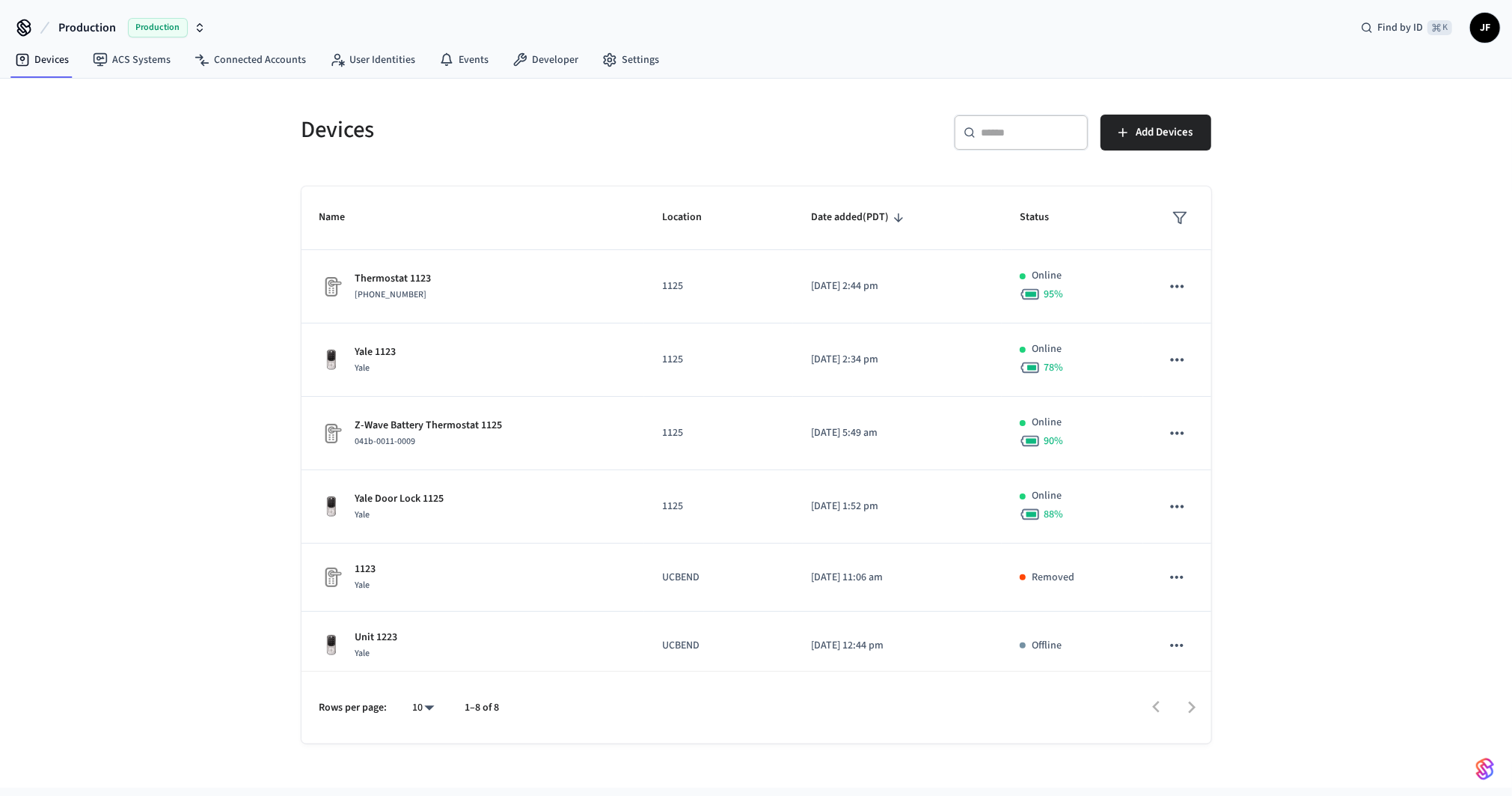
click at [81, 153] on div "Devices ​ ​ Add Devices Name Location Date added (PDT) Status Thermostat 1123 0…" at bounding box center [756, 433] width 1512 height 709
click at [98, 14] on button "Production Production" at bounding box center [132, 27] width 156 height 31
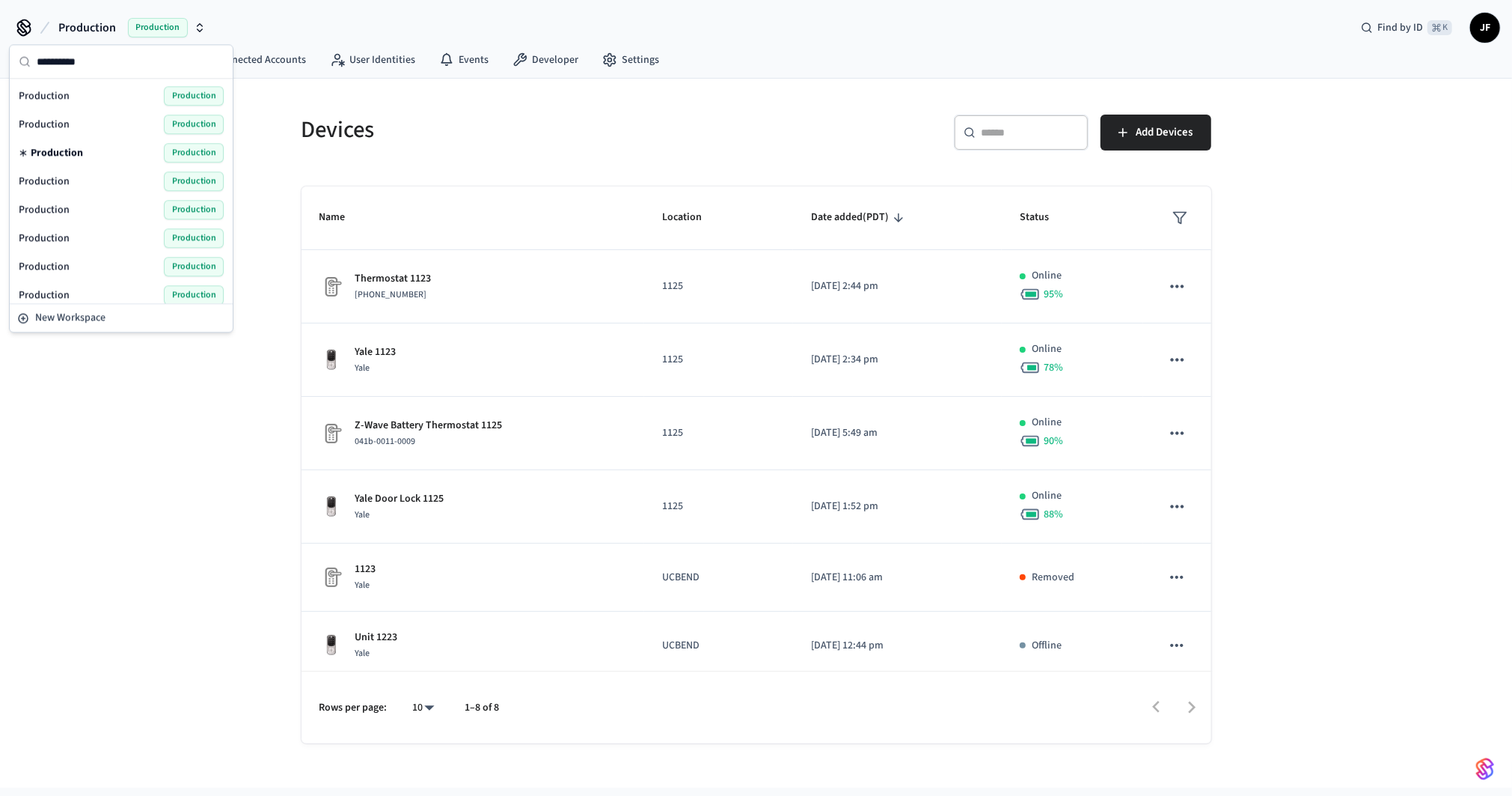
type input "**********"
click at [58, 174] on span "Production" at bounding box center [44, 181] width 51 height 15
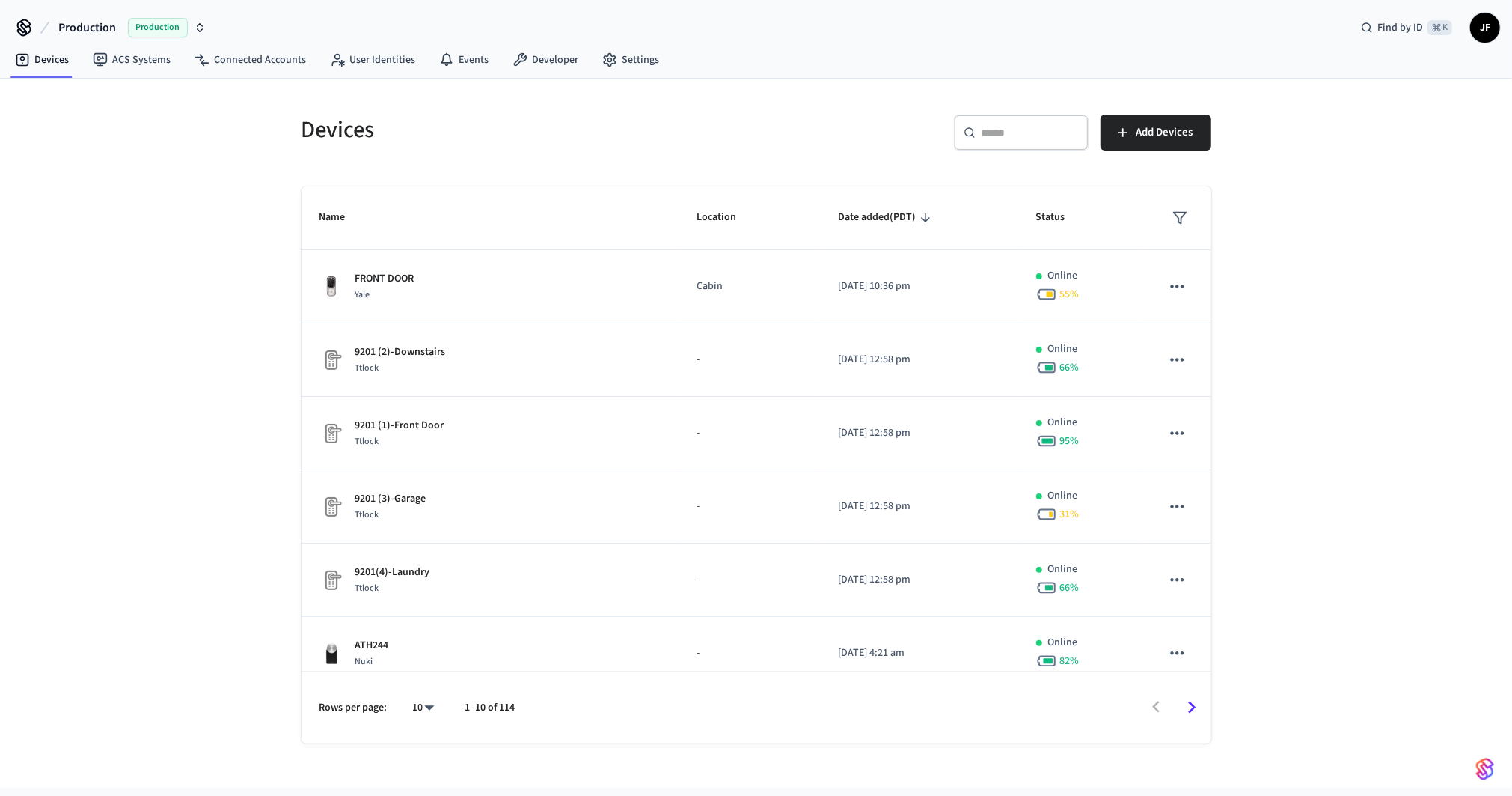
click at [58, 172] on div "Devices ​ ​ Add Devices Name Location Date added (PDT) Status FRONT DOOR Yale C…" at bounding box center [756, 433] width 1512 height 709
click at [65, 31] on span "Production" at bounding box center [87, 28] width 58 height 18
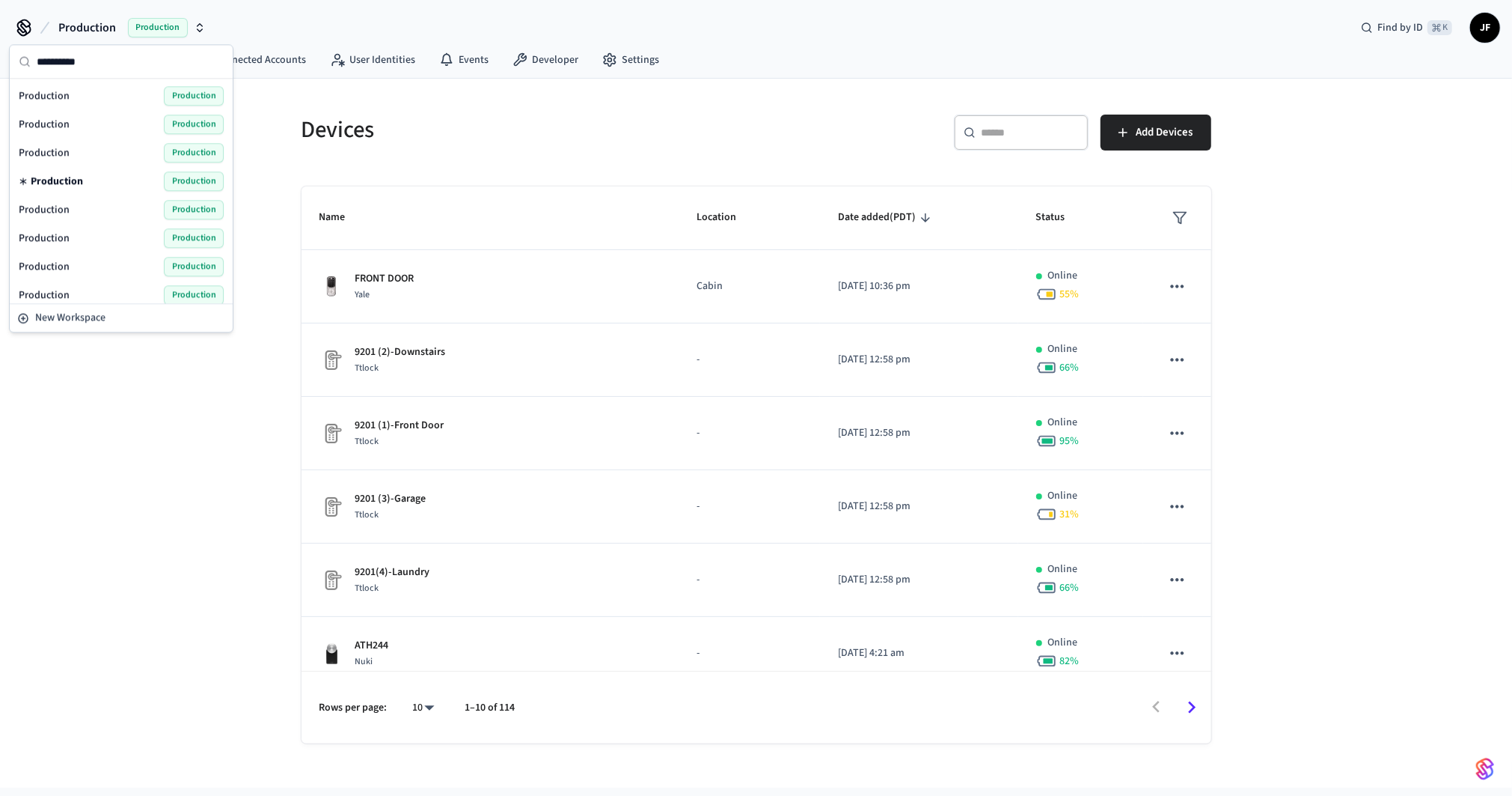
type input "**********"
click at [77, 99] on div "Production Production" at bounding box center [121, 96] width 205 height 20
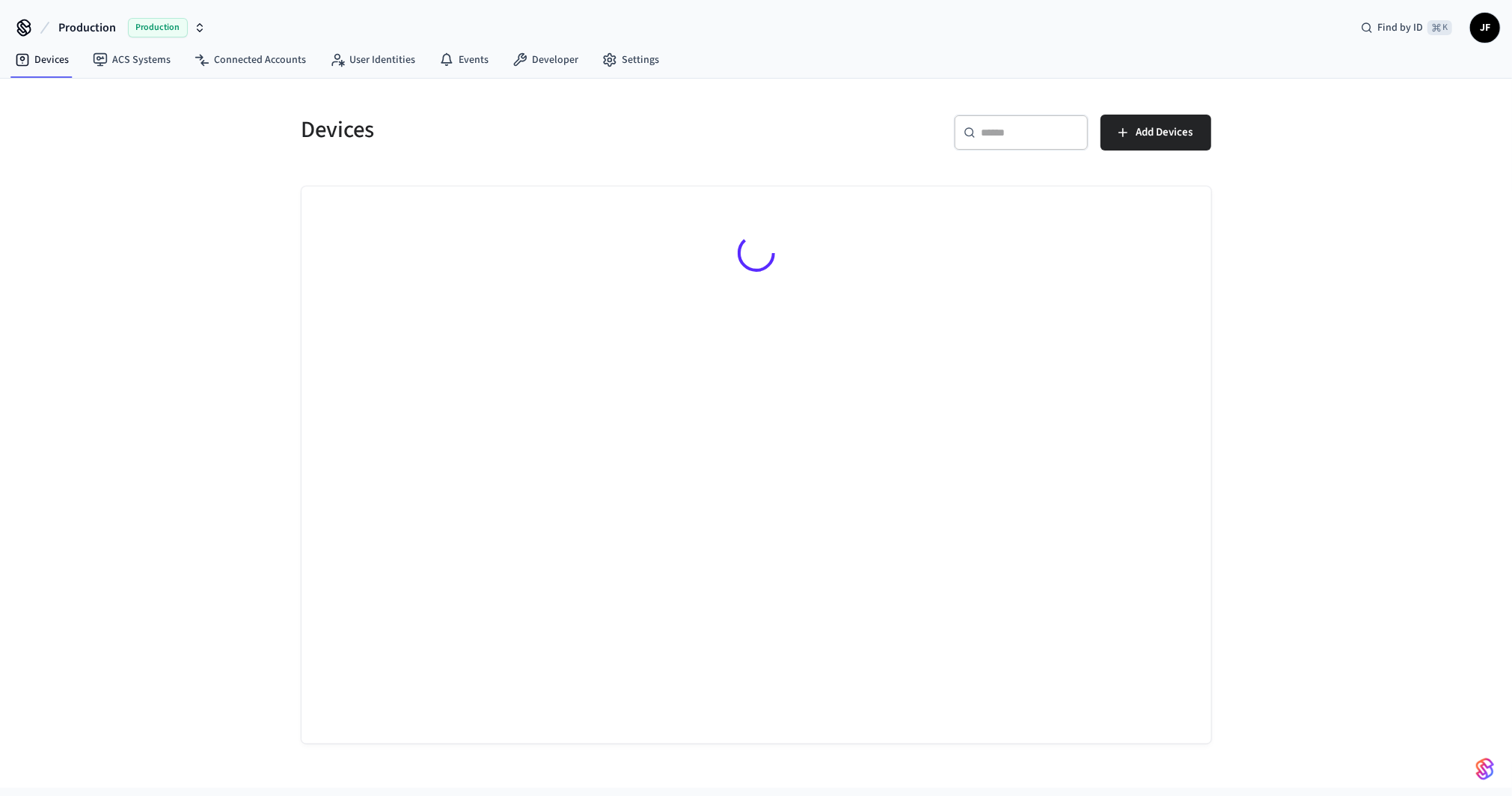
click at [150, 271] on div "Devices ​ ​ Add Devices" at bounding box center [756, 433] width 1512 height 709
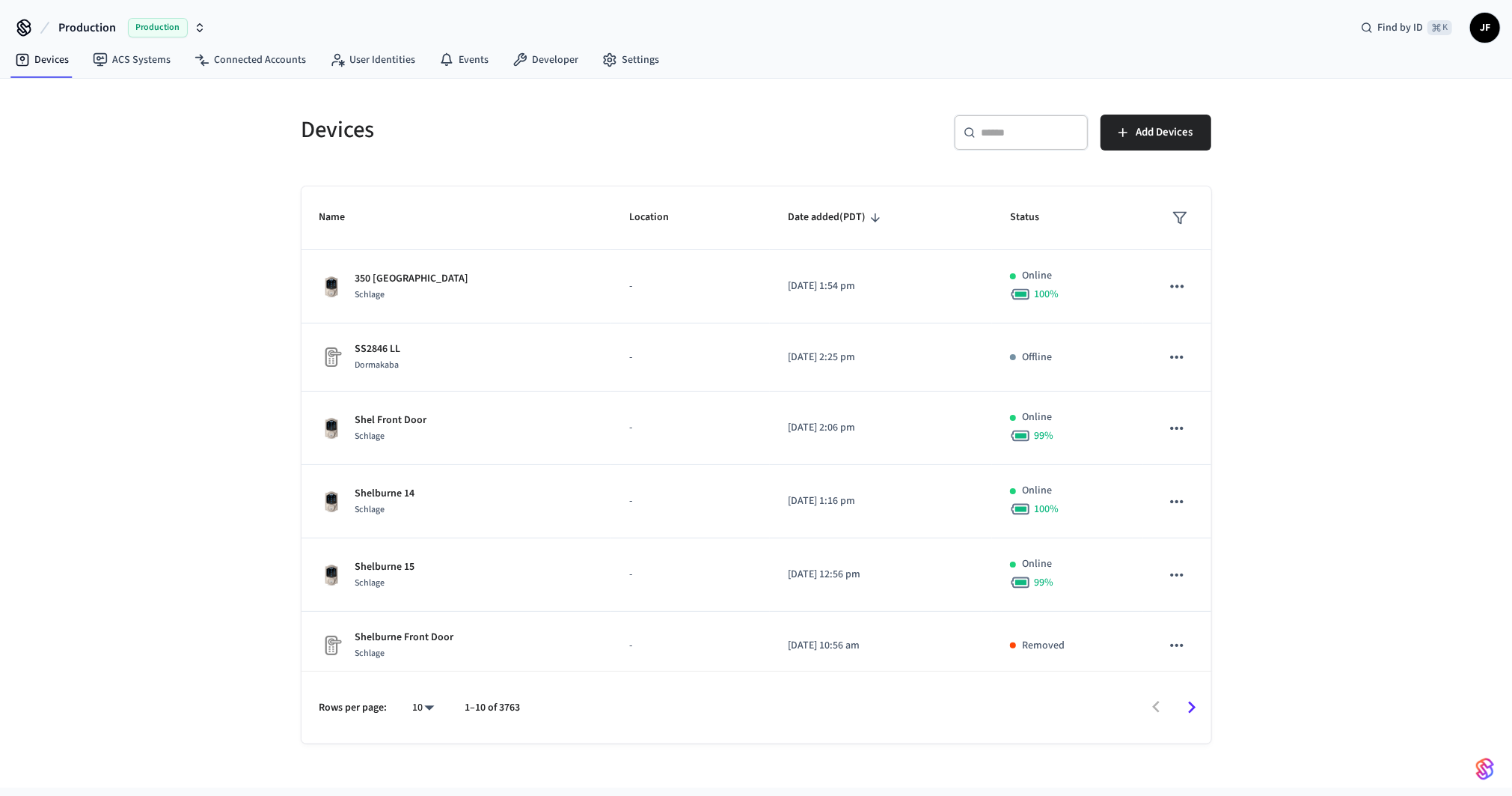
click at [1053, 146] on div "​ ​" at bounding box center [1022, 132] width 135 height 36
paste input "**********"
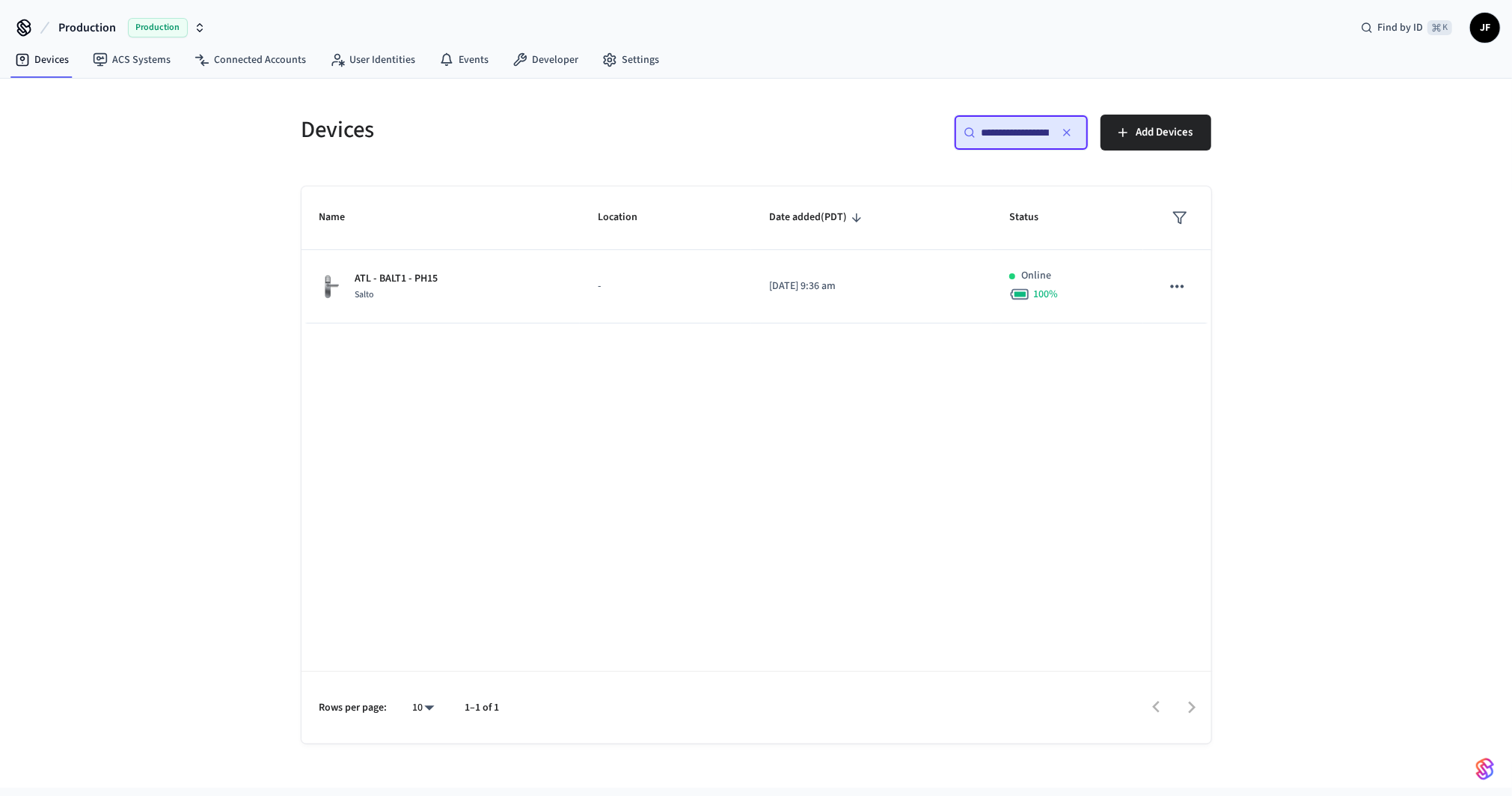
scroll to position [0, 111]
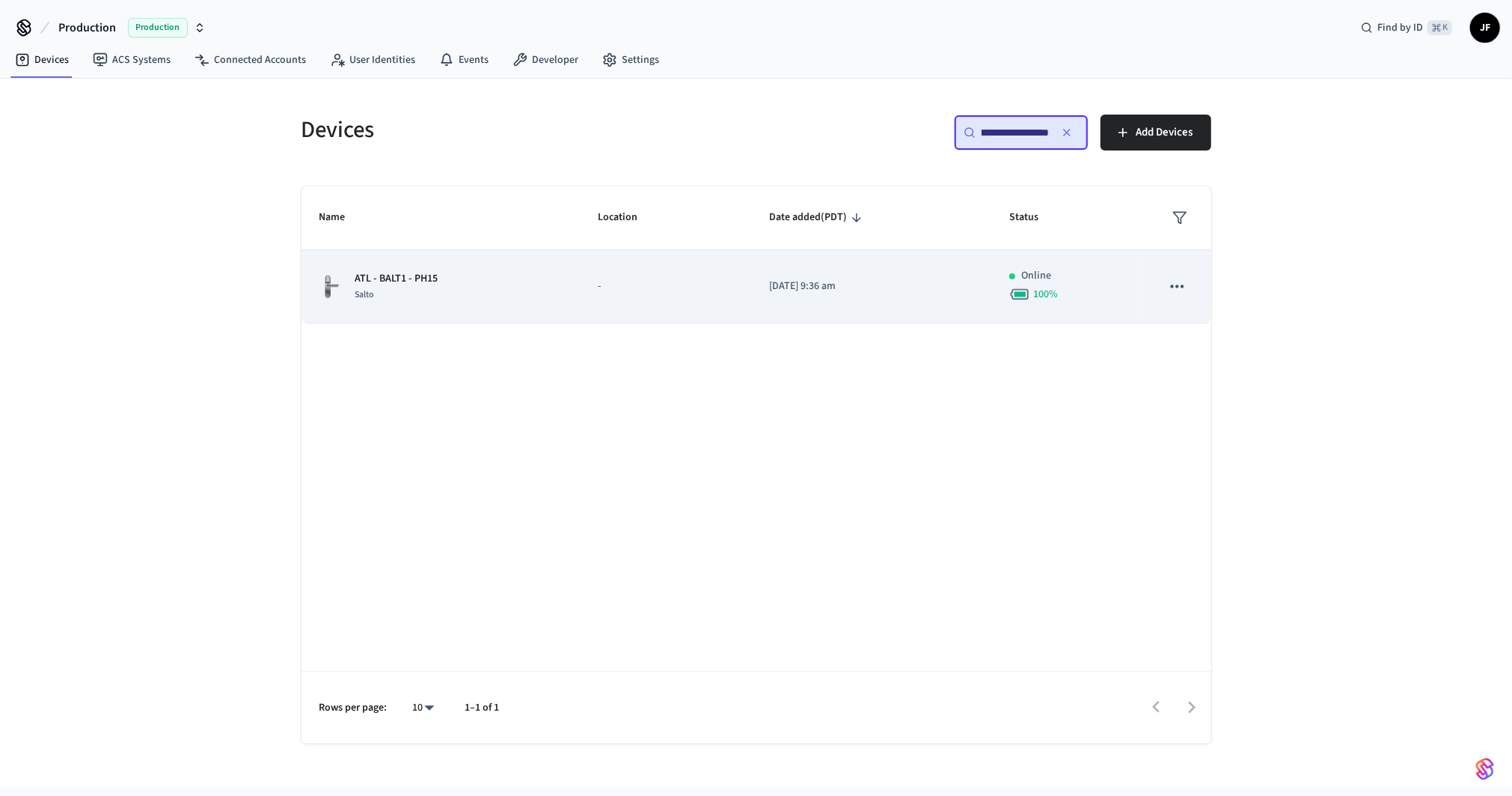
type input "**********"
click at [621, 297] on td "-" at bounding box center [665, 287] width 171 height 74
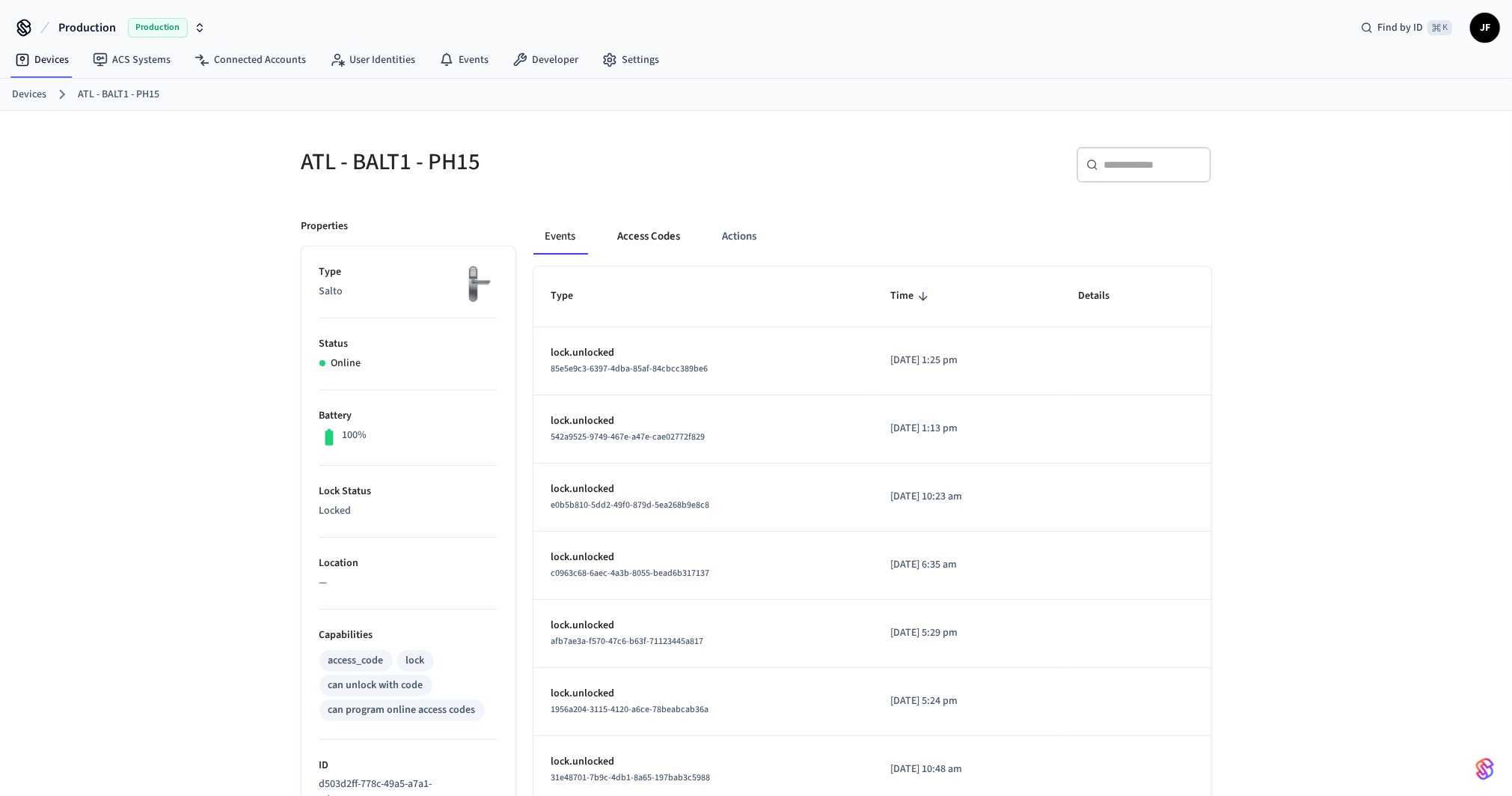
click at [652, 236] on button "Access Codes" at bounding box center [650, 236] width 87 height 36
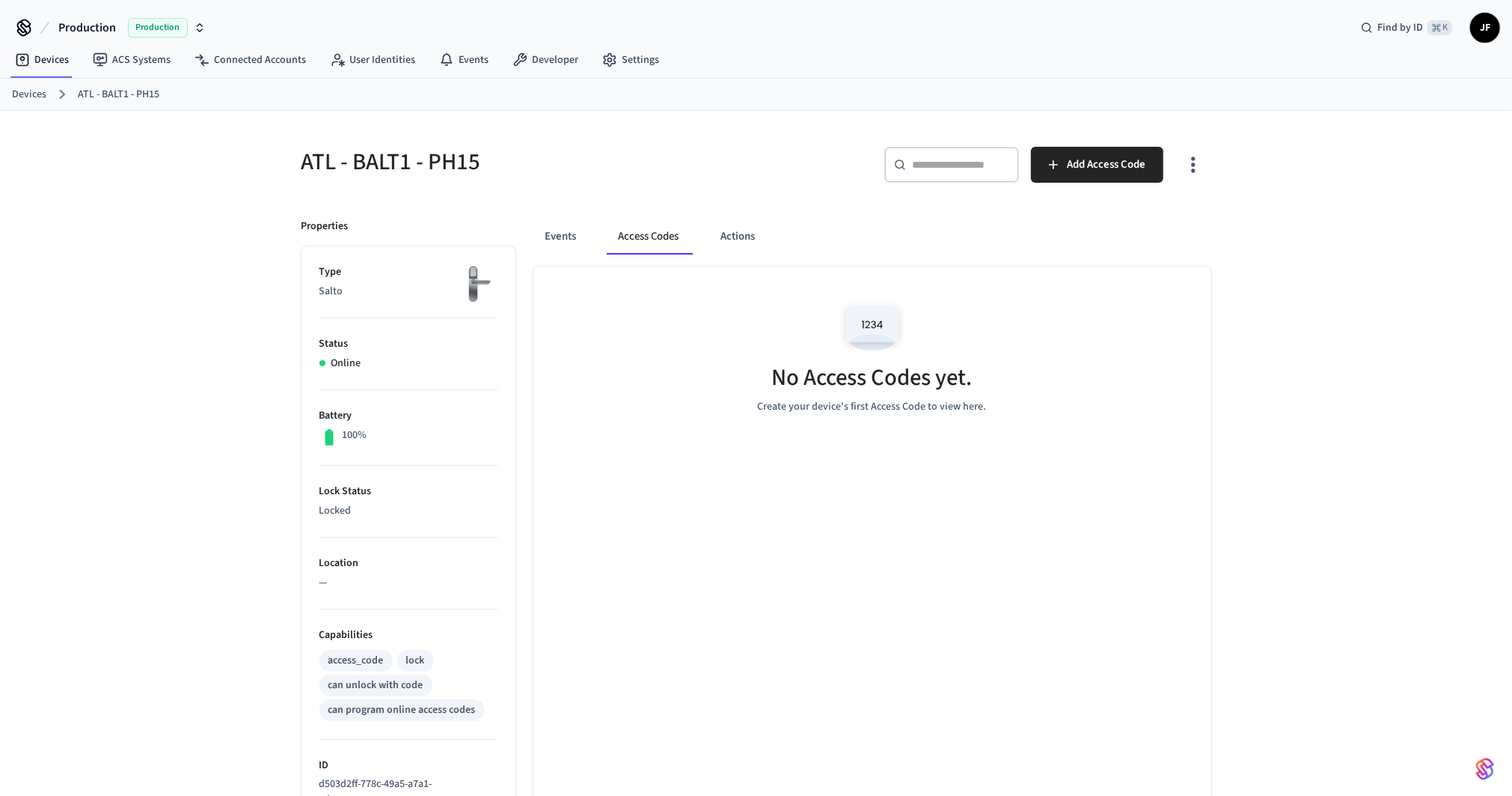
click at [1203, 164] on icon "button" at bounding box center [1193, 164] width 23 height 23
click at [1136, 227] on li "Show unmanaged access codes on device" at bounding box center [1097, 226] width 210 height 40
click at [1253, 307] on div at bounding box center [756, 398] width 1512 height 796
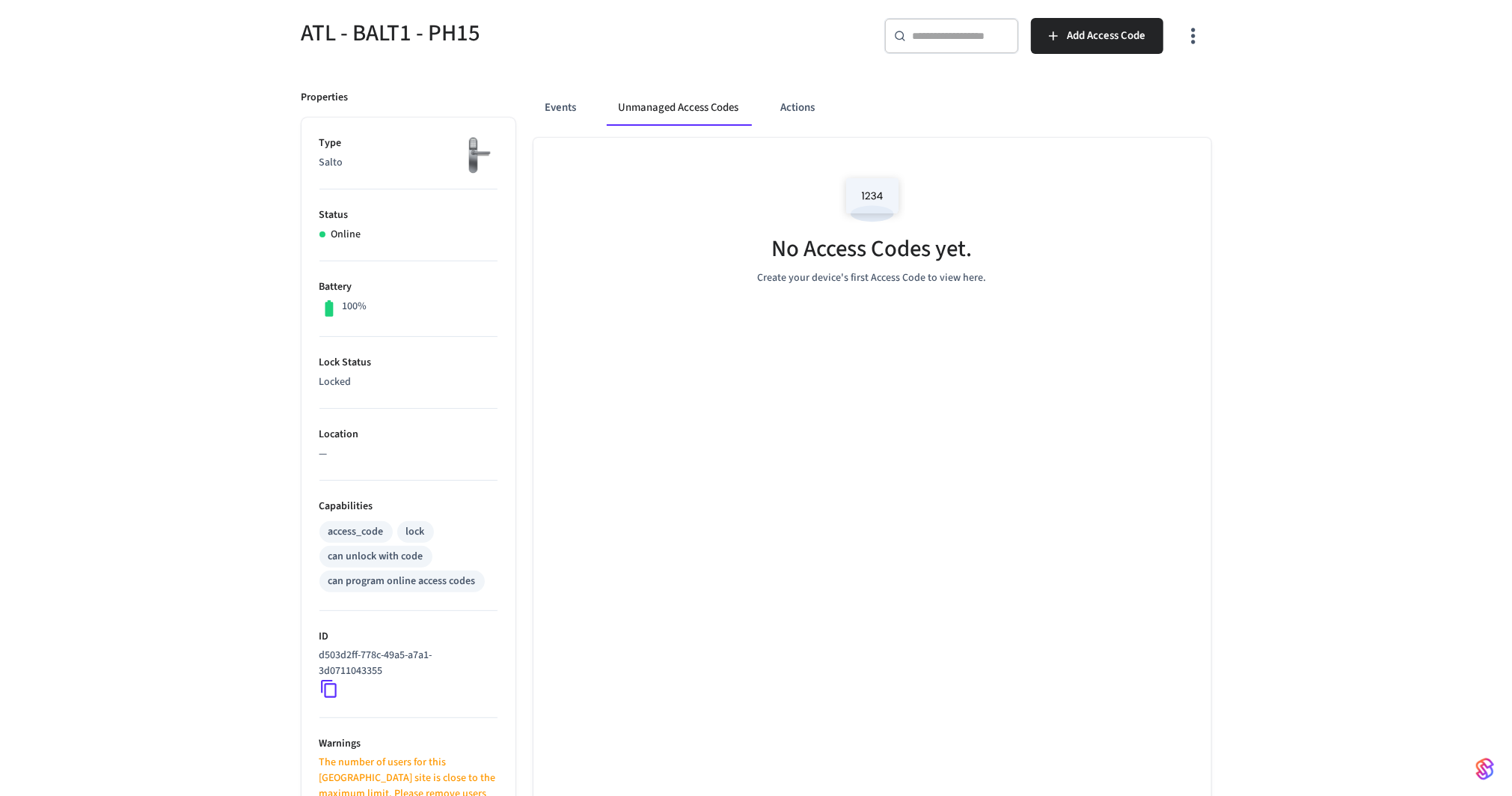
scroll to position [365, 0]
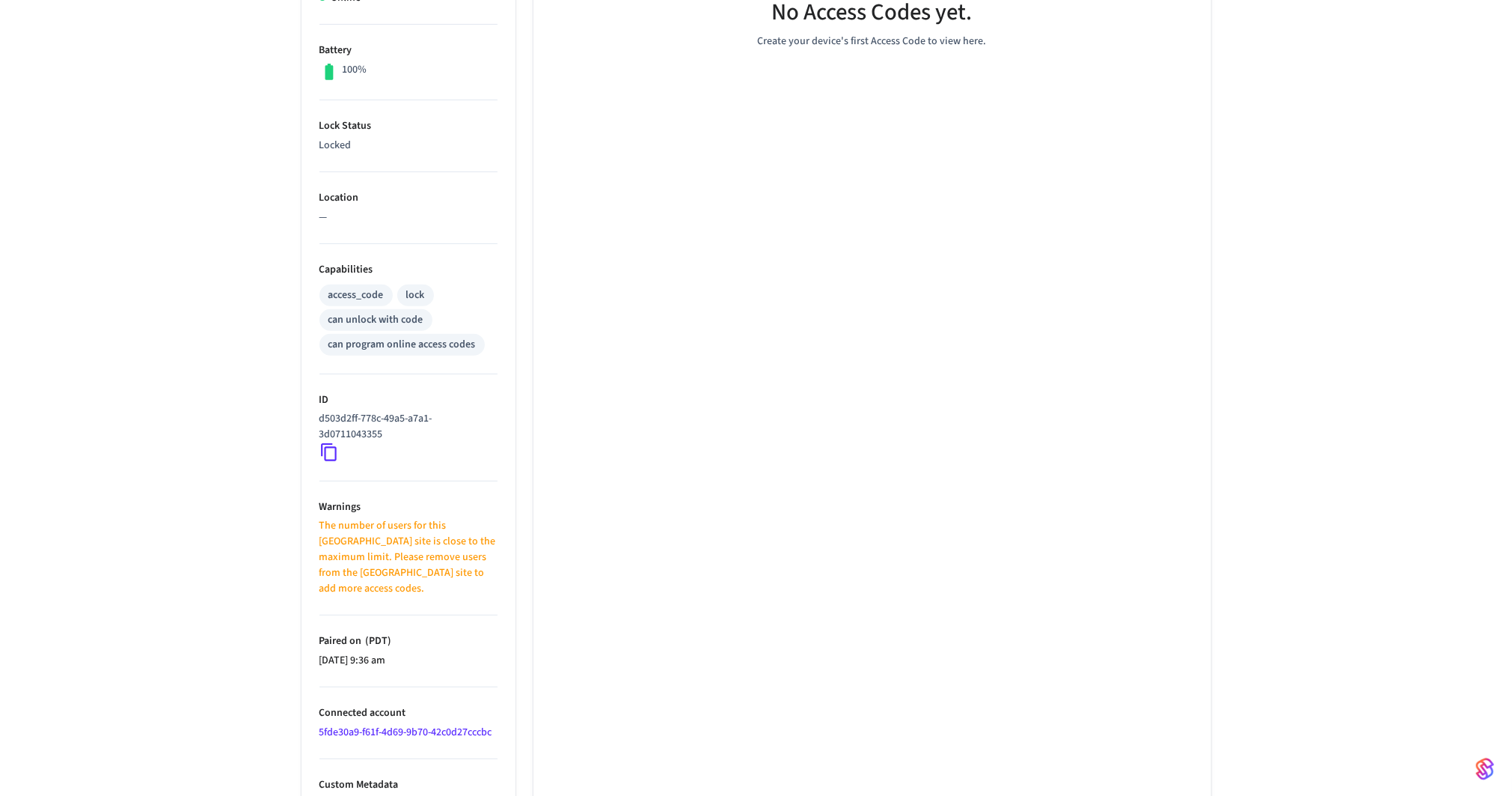
click at [411, 725] on link "5fde30a9-f61f-4d69-9b70-42c0d27cccbc" at bounding box center [406, 732] width 173 height 15
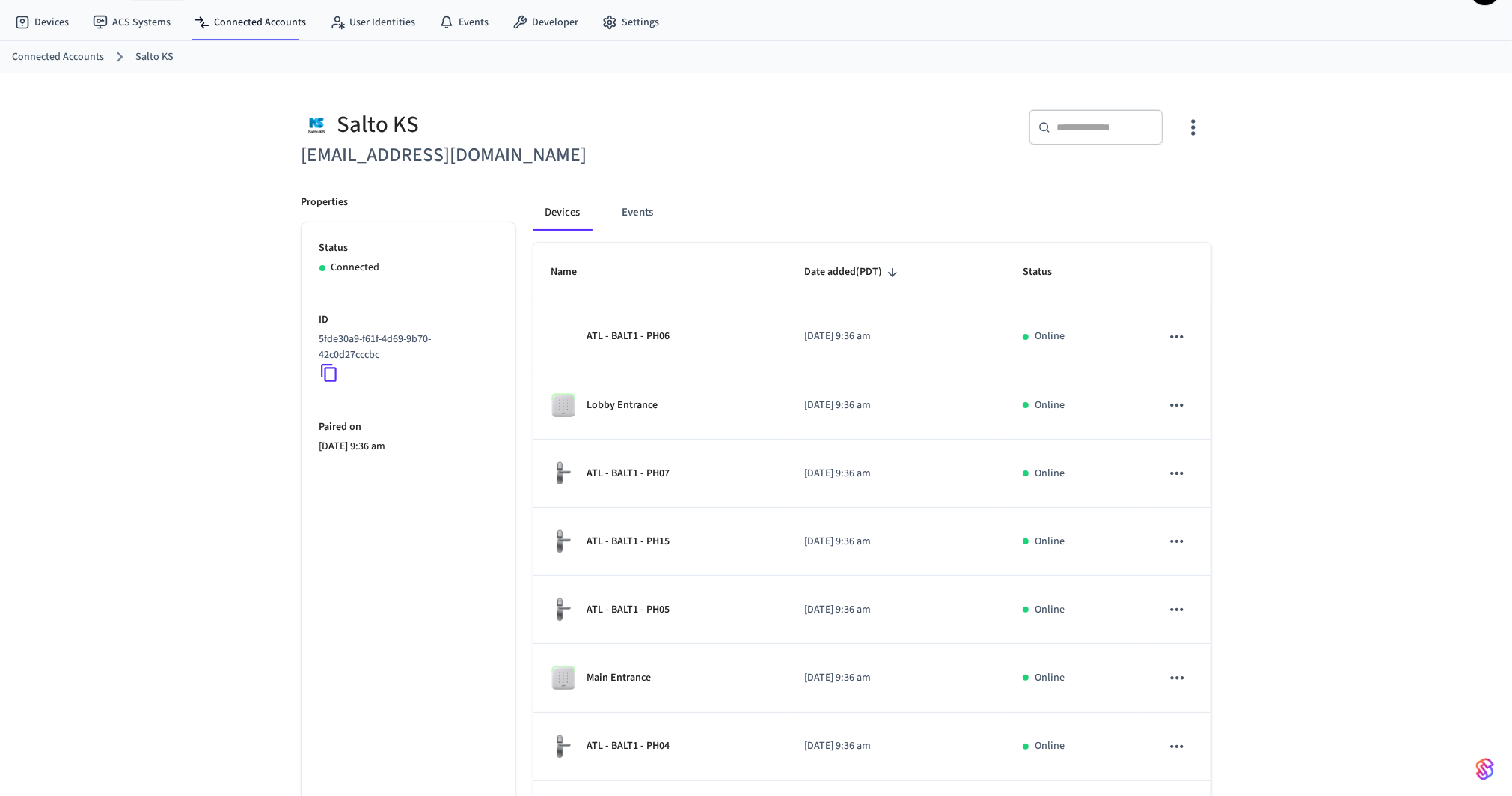
scroll to position [297, 0]
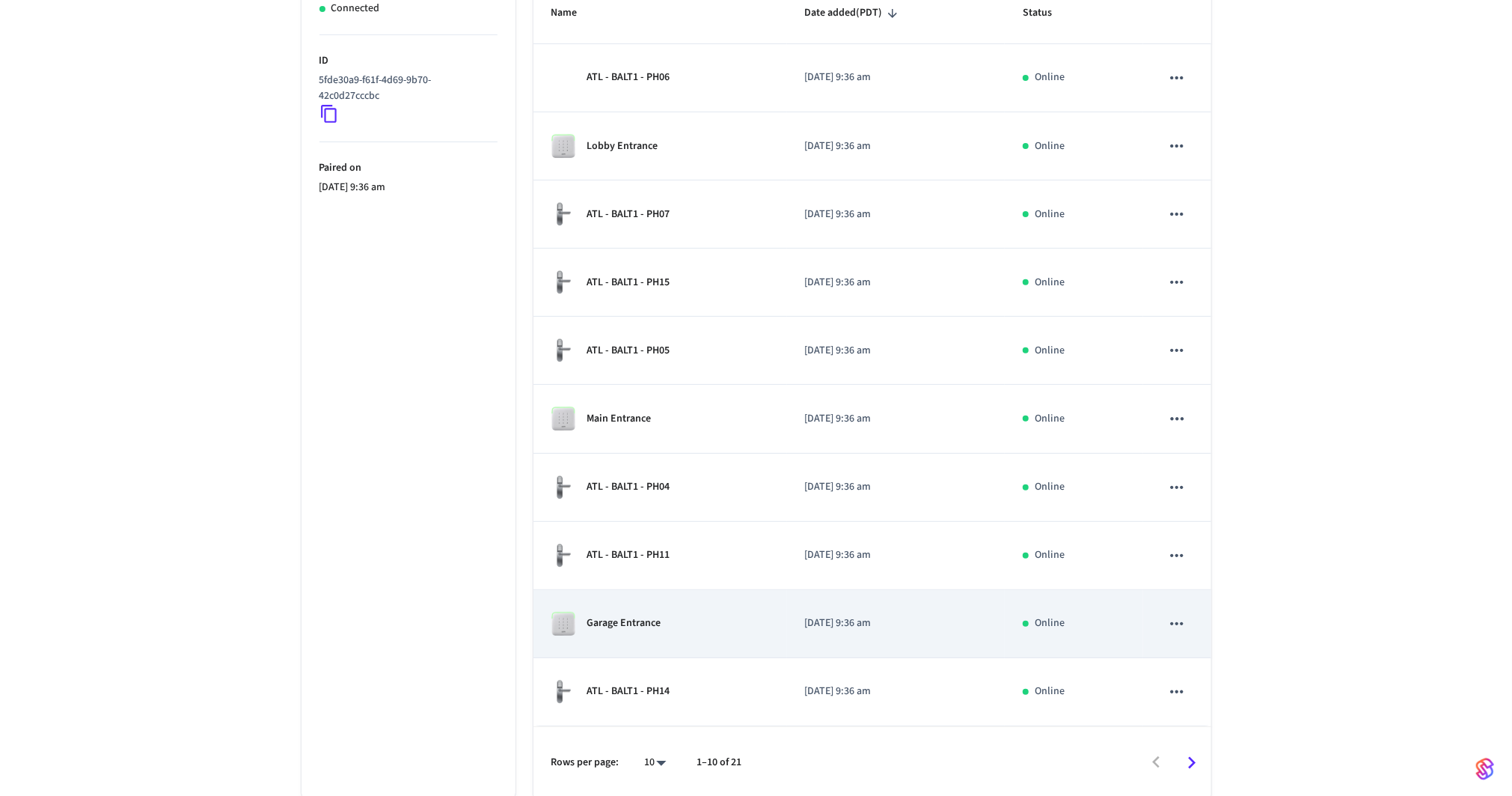
click at [702, 630] on div "Garage Entrance" at bounding box center [660, 624] width 218 height 24
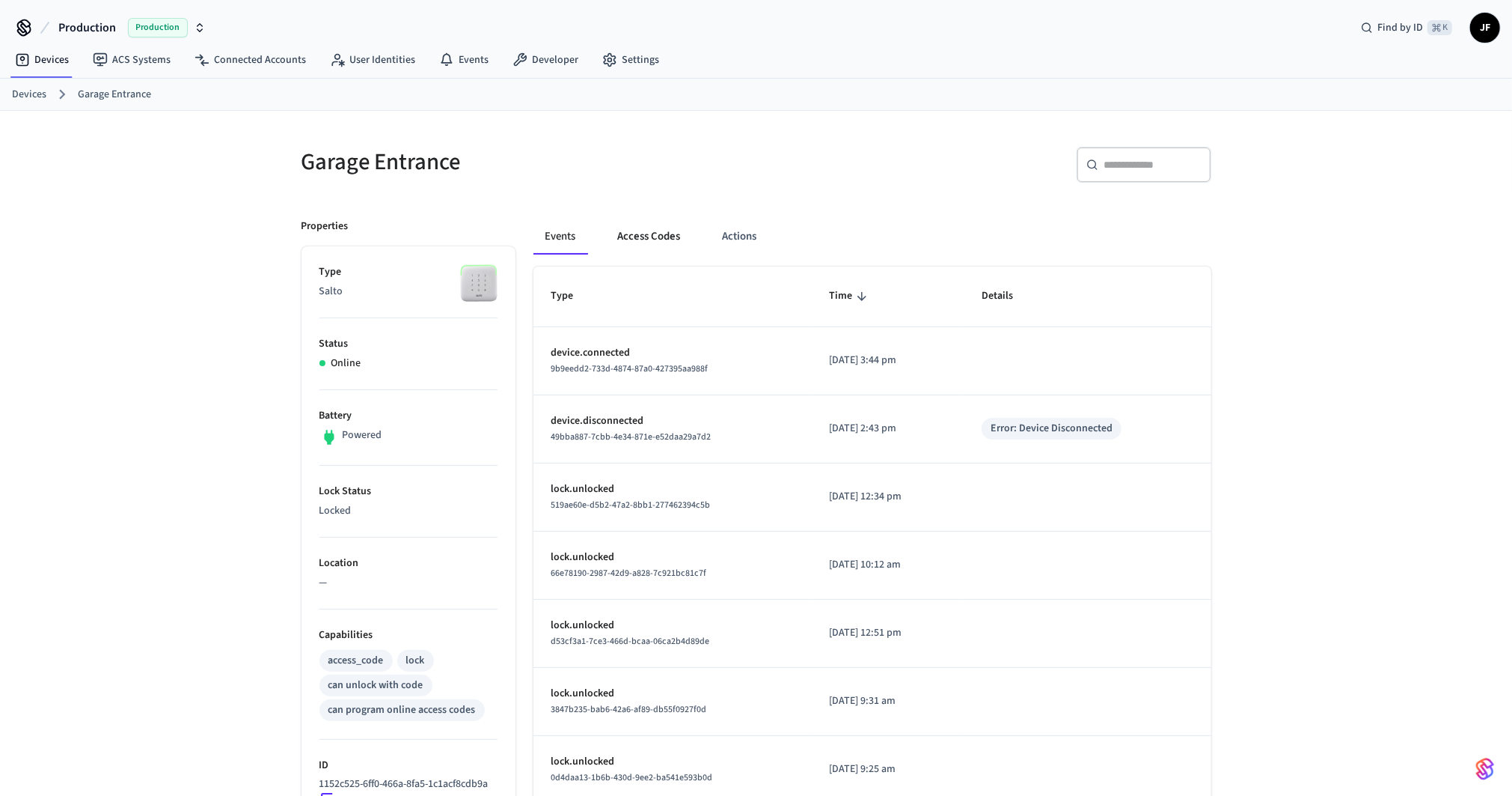
click at [645, 245] on button "Access Codes" at bounding box center [650, 236] width 87 height 36
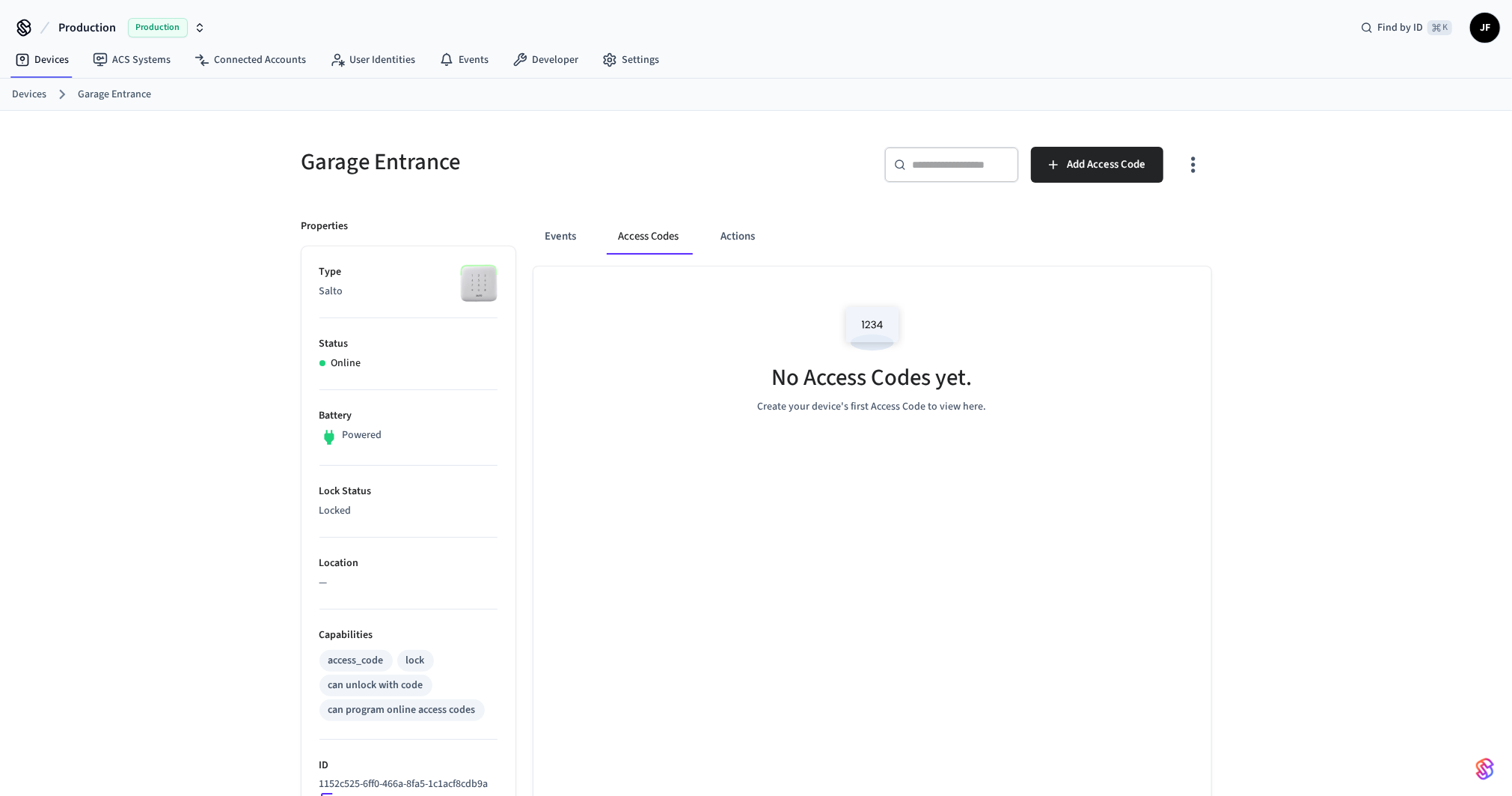
click at [1188, 163] on icon "button" at bounding box center [1193, 164] width 23 height 23
click at [1114, 209] on li "Show unmanaged access codes on device" at bounding box center [1097, 226] width 210 height 40
click at [364, 586] on div at bounding box center [756, 398] width 1512 height 796
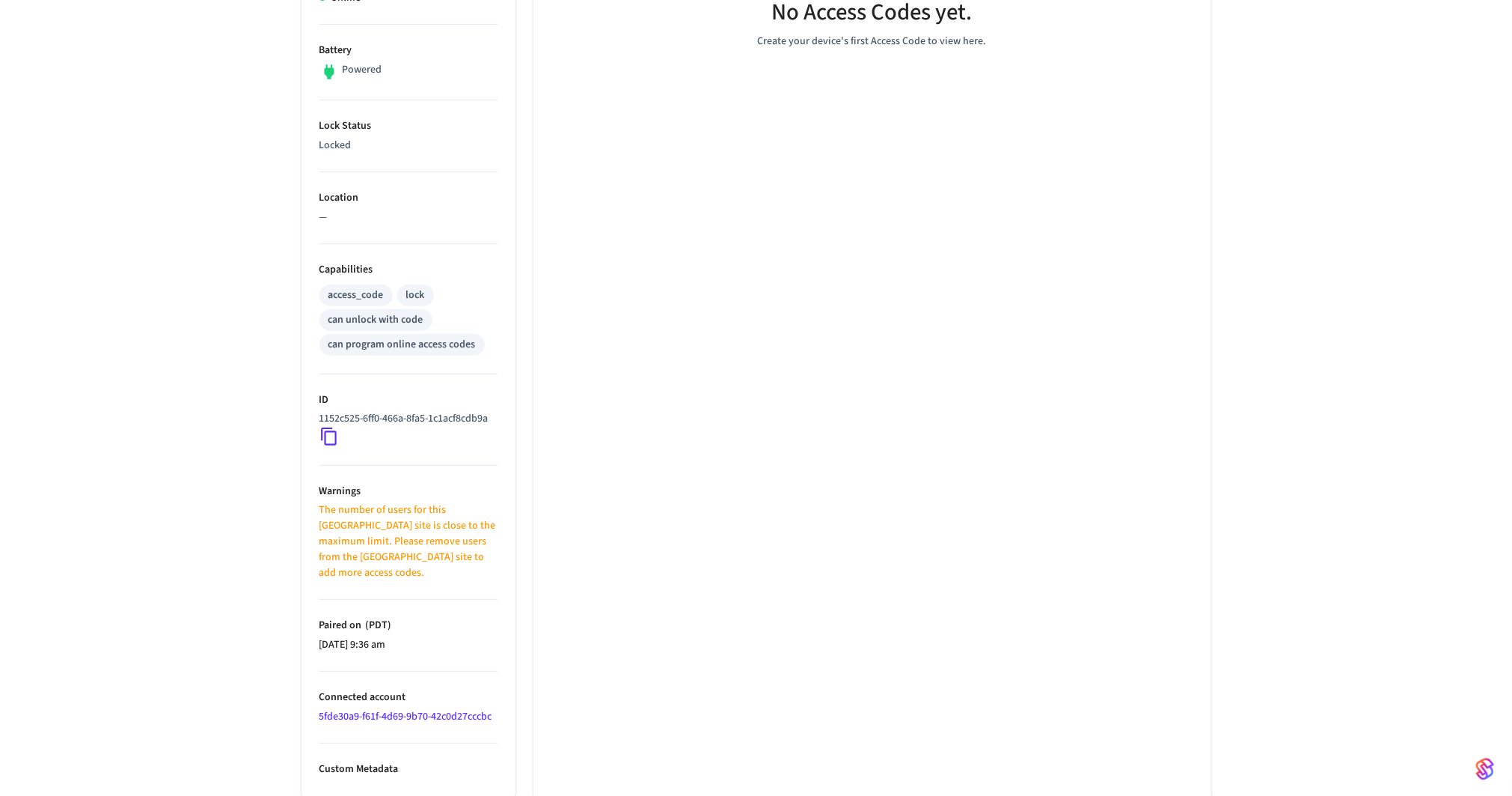
click at [396, 524] on p "The number of users for this Salto KS site is close to the maximum limit. Pleas…" at bounding box center [408, 542] width 178 height 78
click at [387, 709] on link "5fde30a9-f61f-4d69-9b70-42c0d27cccbc" at bounding box center [406, 716] width 173 height 15
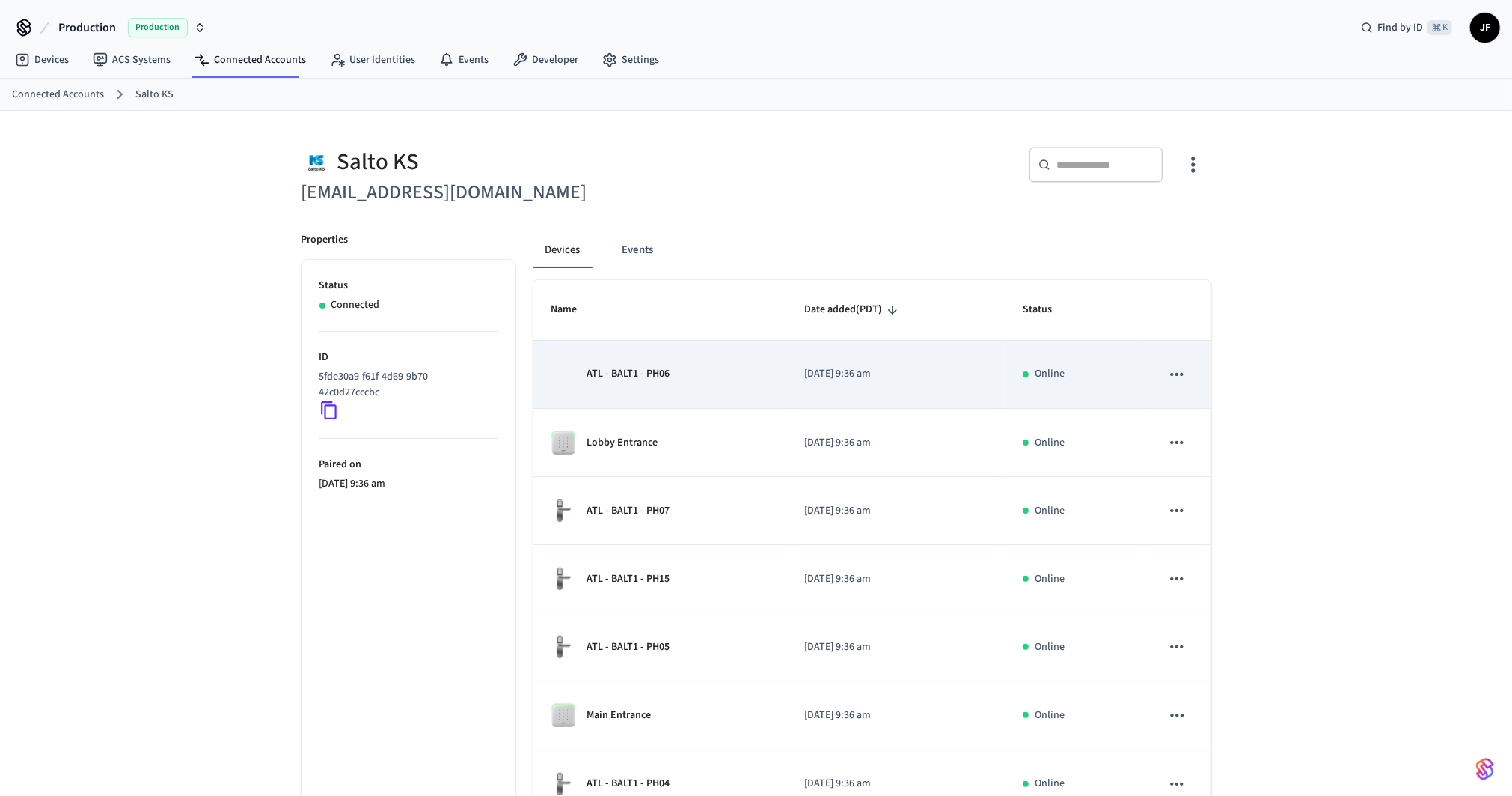
click at [649, 385] on td "ATL - BALT1 - PH06" at bounding box center [661, 374] width 254 height 68
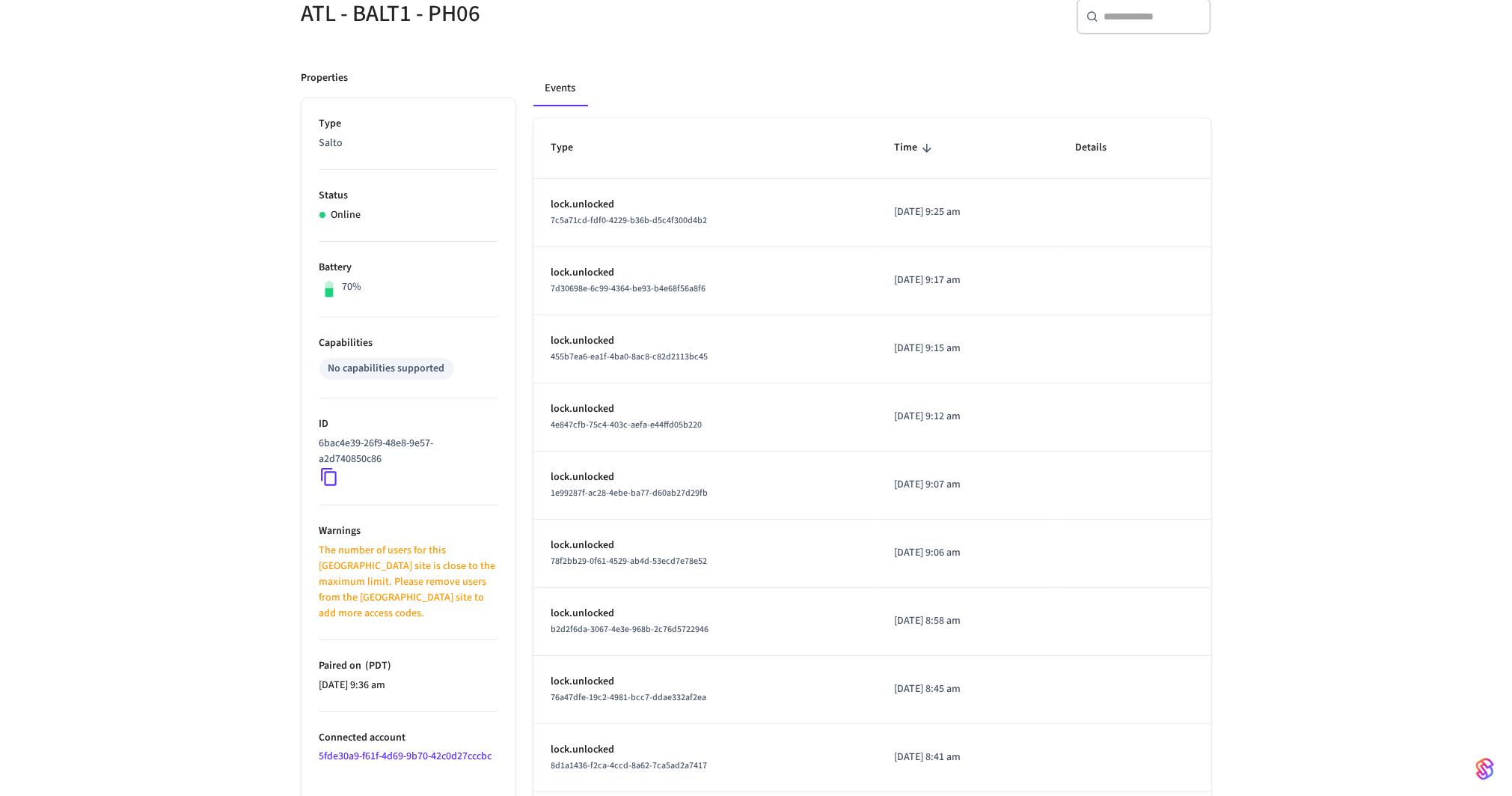
scroll to position [282, 0]
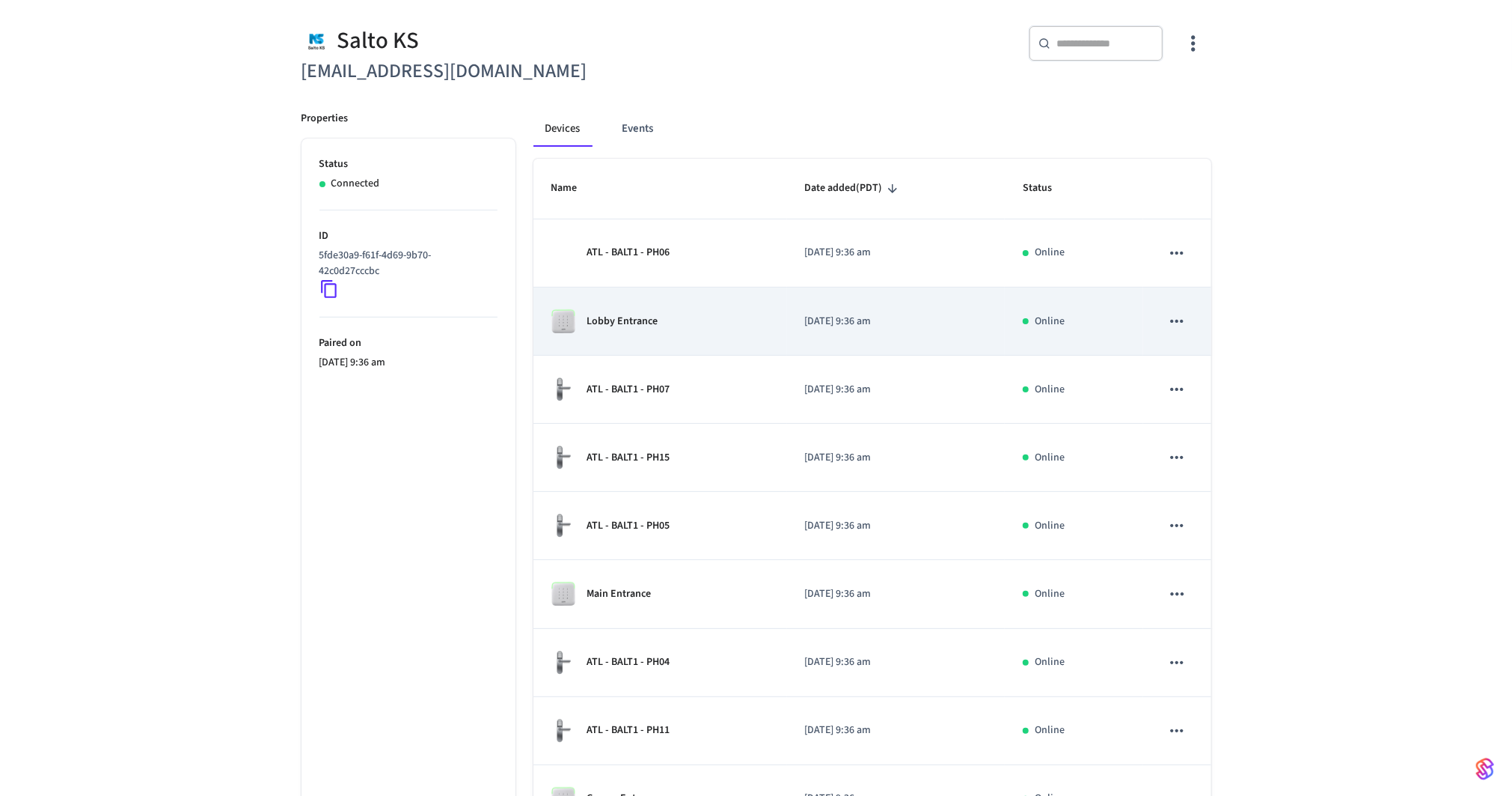
scroll to position [154, 0]
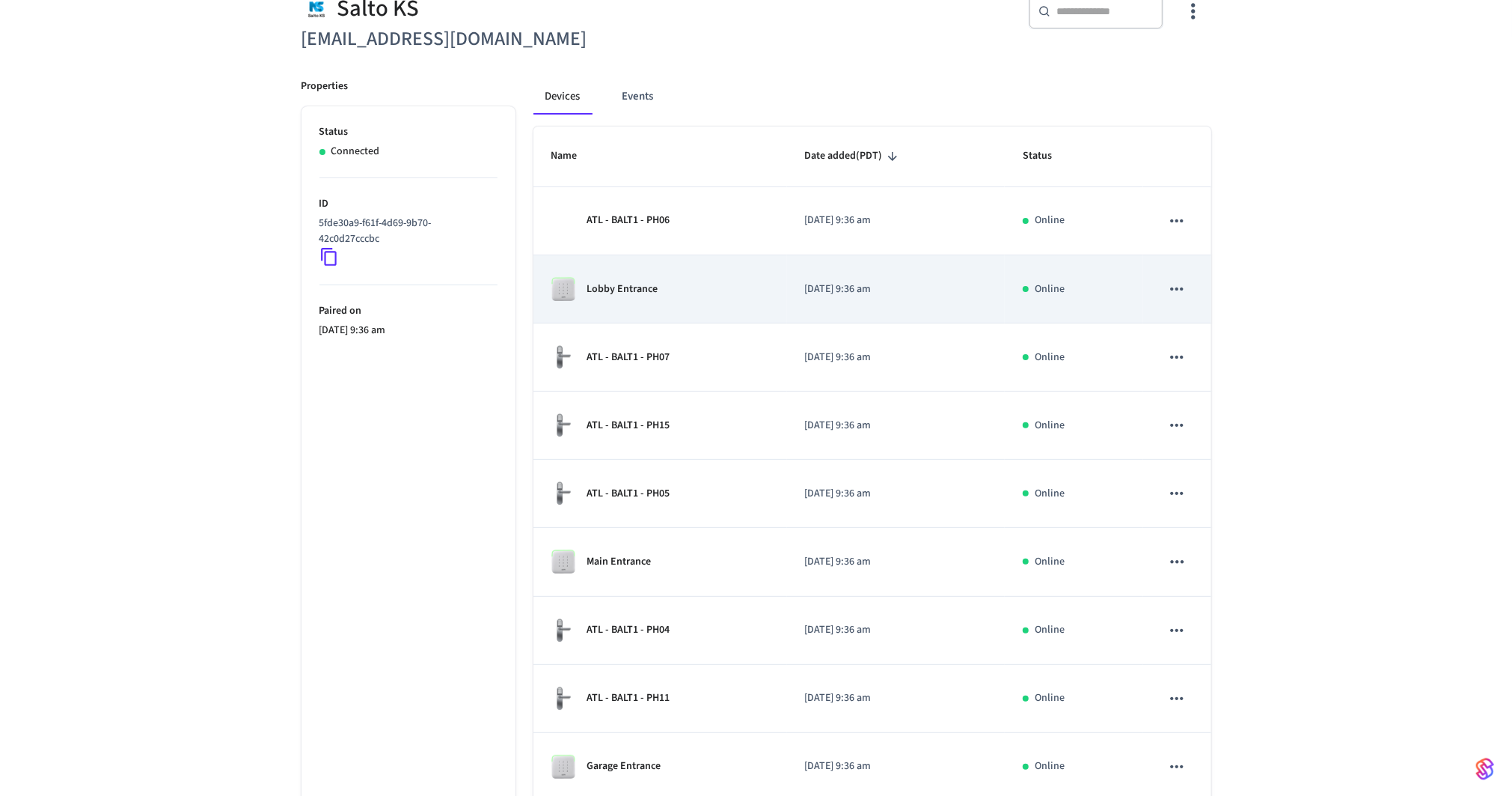
click at [698, 284] on div "Lobby Entrance" at bounding box center [660, 289] width 218 height 24
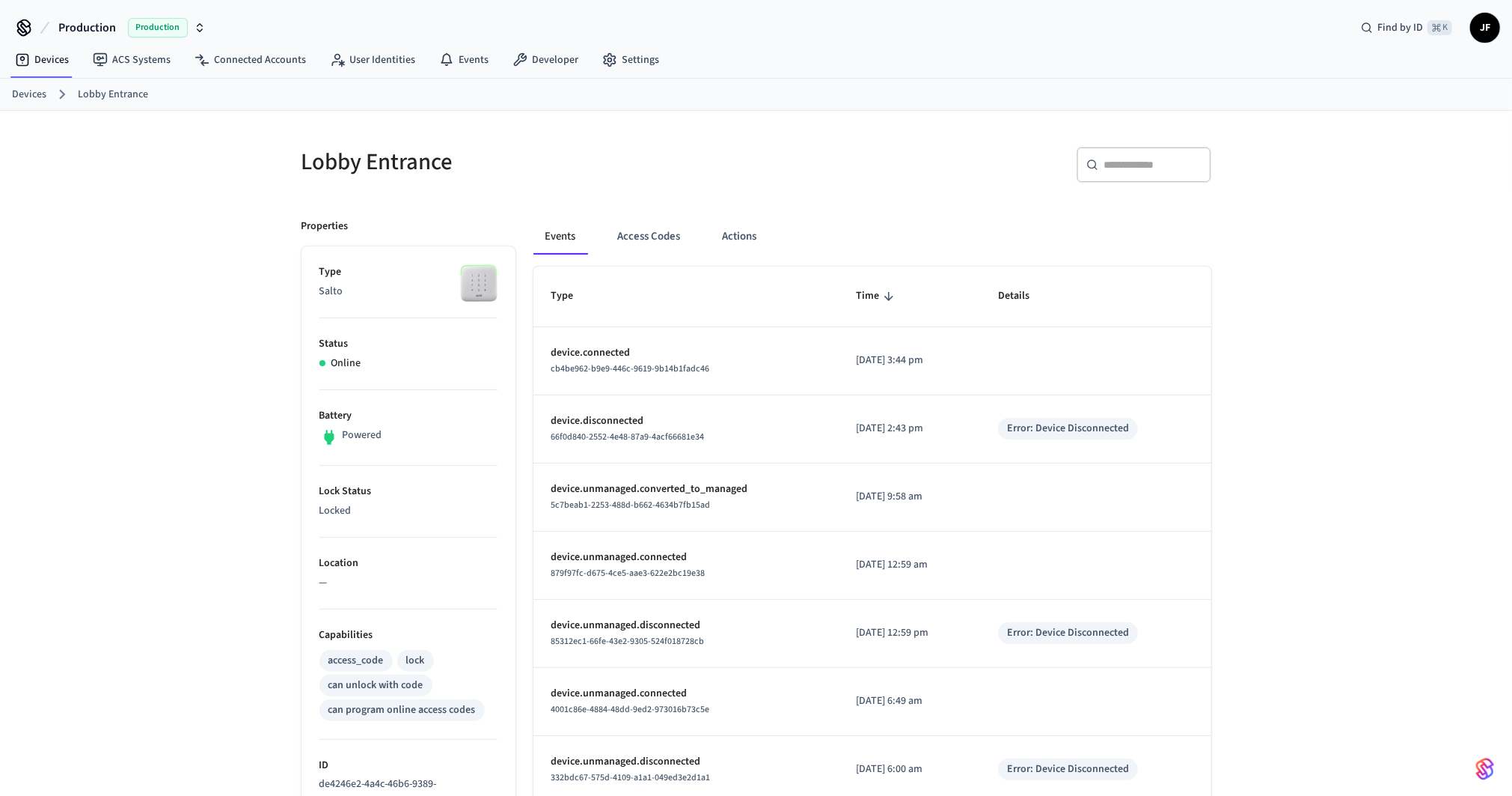
click at [687, 255] on div "Events Access Codes Actions" at bounding box center [873, 243] width 678 height 48
click at [672, 235] on button "Access Codes" at bounding box center [650, 236] width 87 height 36
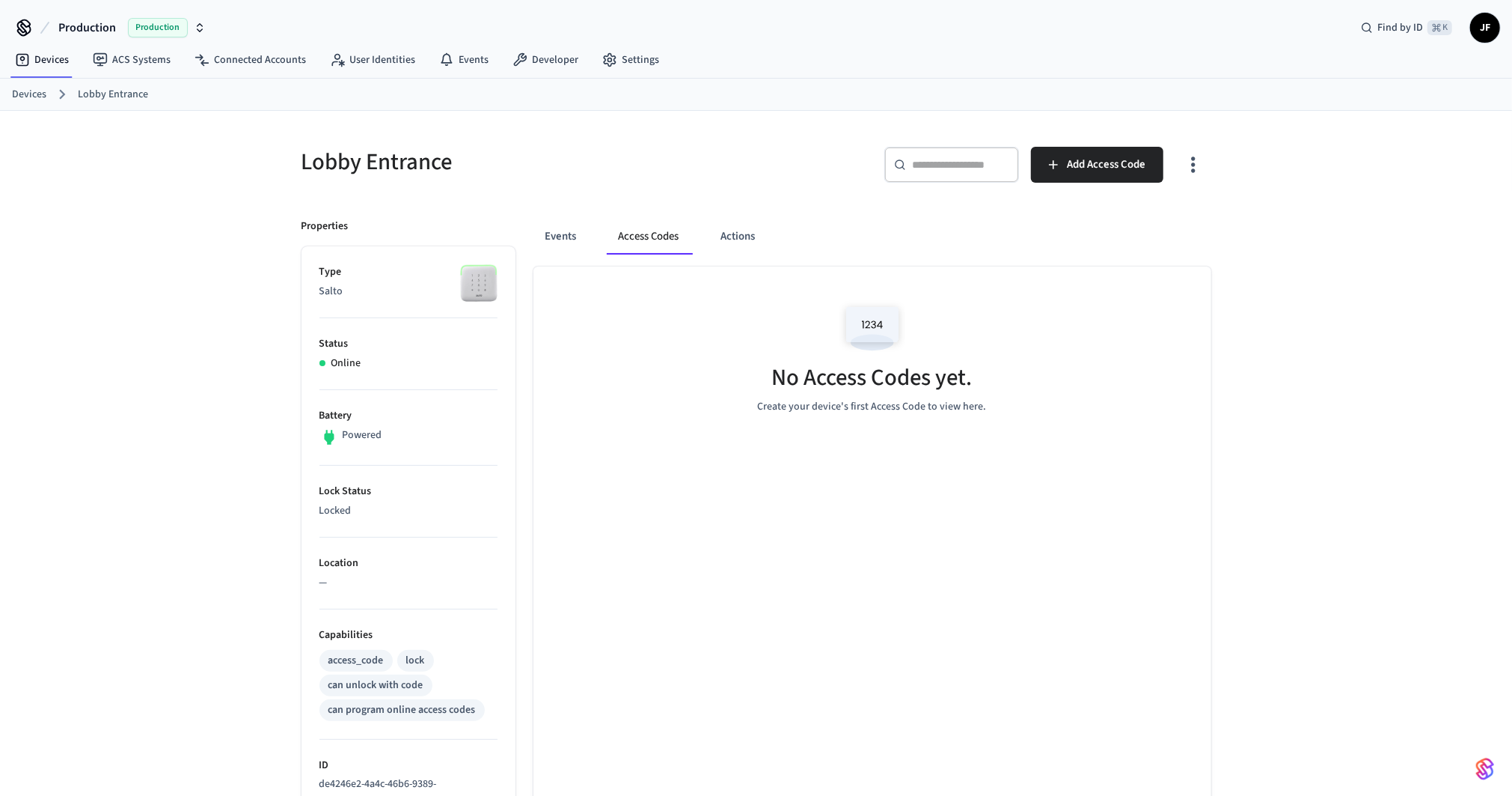
click at [1196, 188] on button "button" at bounding box center [1193, 164] width 36 height 60
click at [1157, 243] on li "Show unmanaged access codes on device" at bounding box center [1097, 226] width 210 height 40
click at [550, 231] on div at bounding box center [756, 398] width 1512 height 796
click at [553, 233] on body "Production Production Find by ID ⌘ K JF Devices ACS Systems Connected Accounts …" at bounding box center [756, 636] width 1512 height 1273
click at [572, 235] on button "Events" at bounding box center [561, 236] width 55 height 36
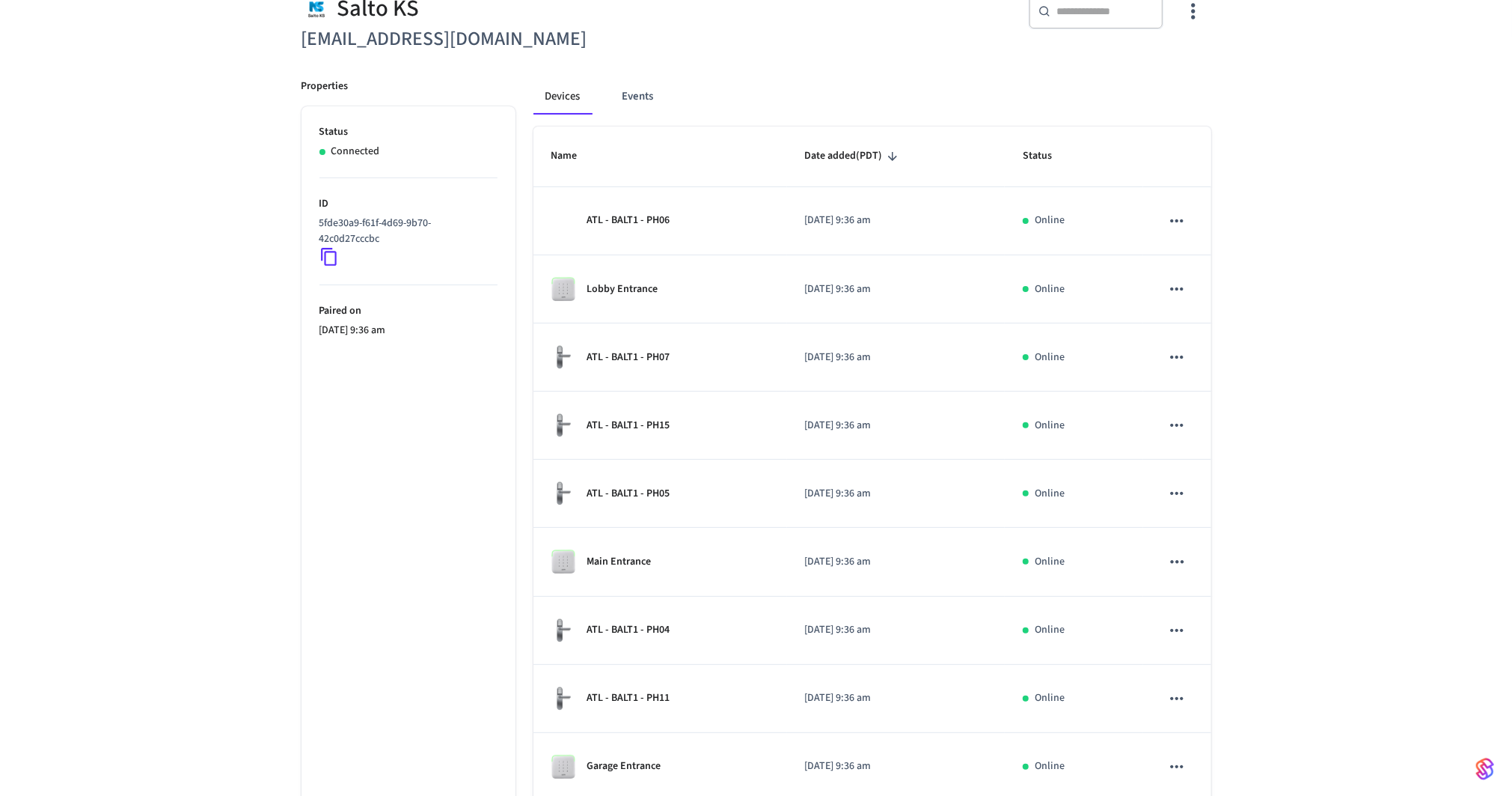
scroll to position [297, 0]
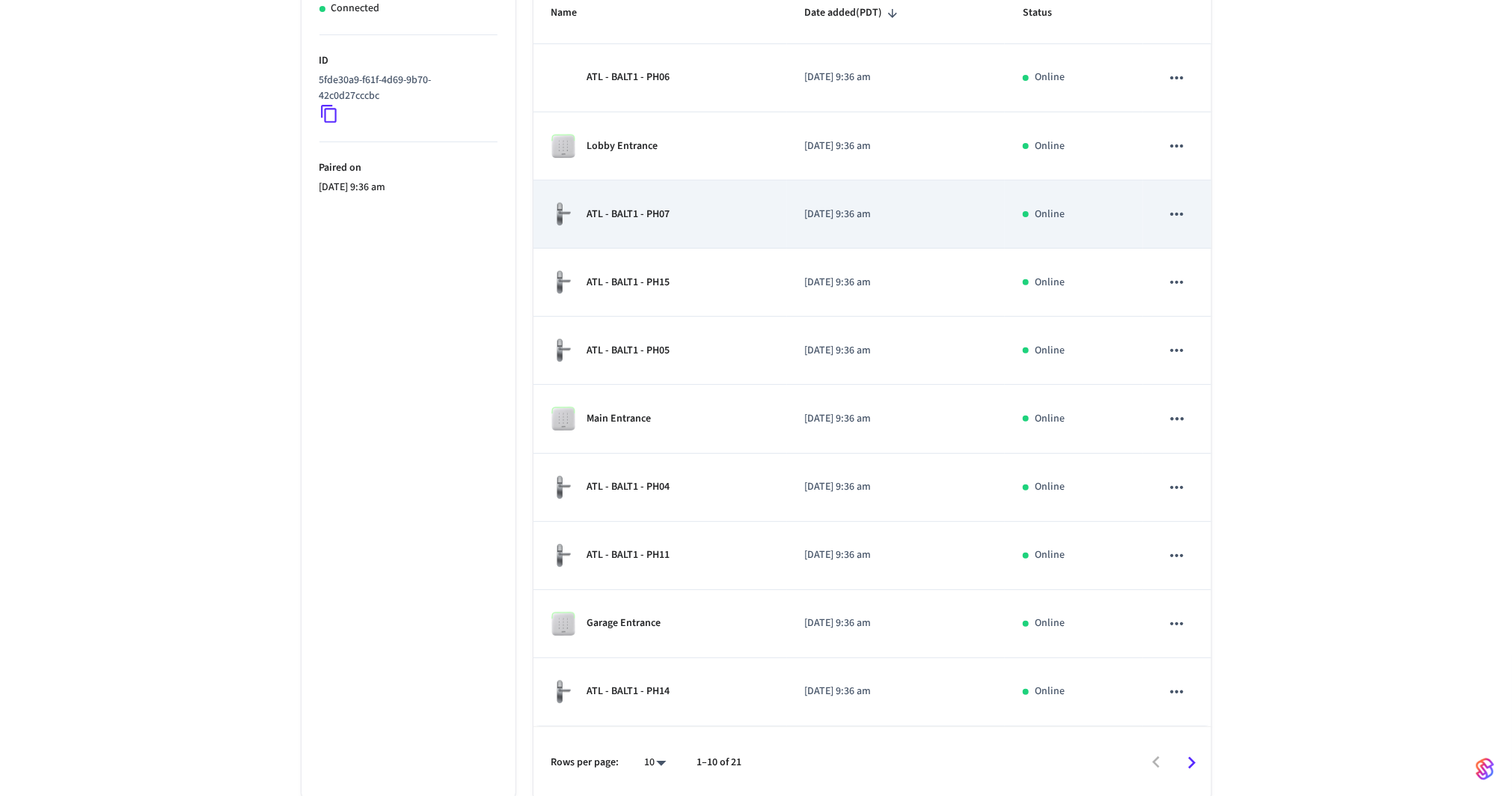
click at [685, 233] on td "ATL - BALT1 - PH07" at bounding box center [661, 214] width 254 height 68
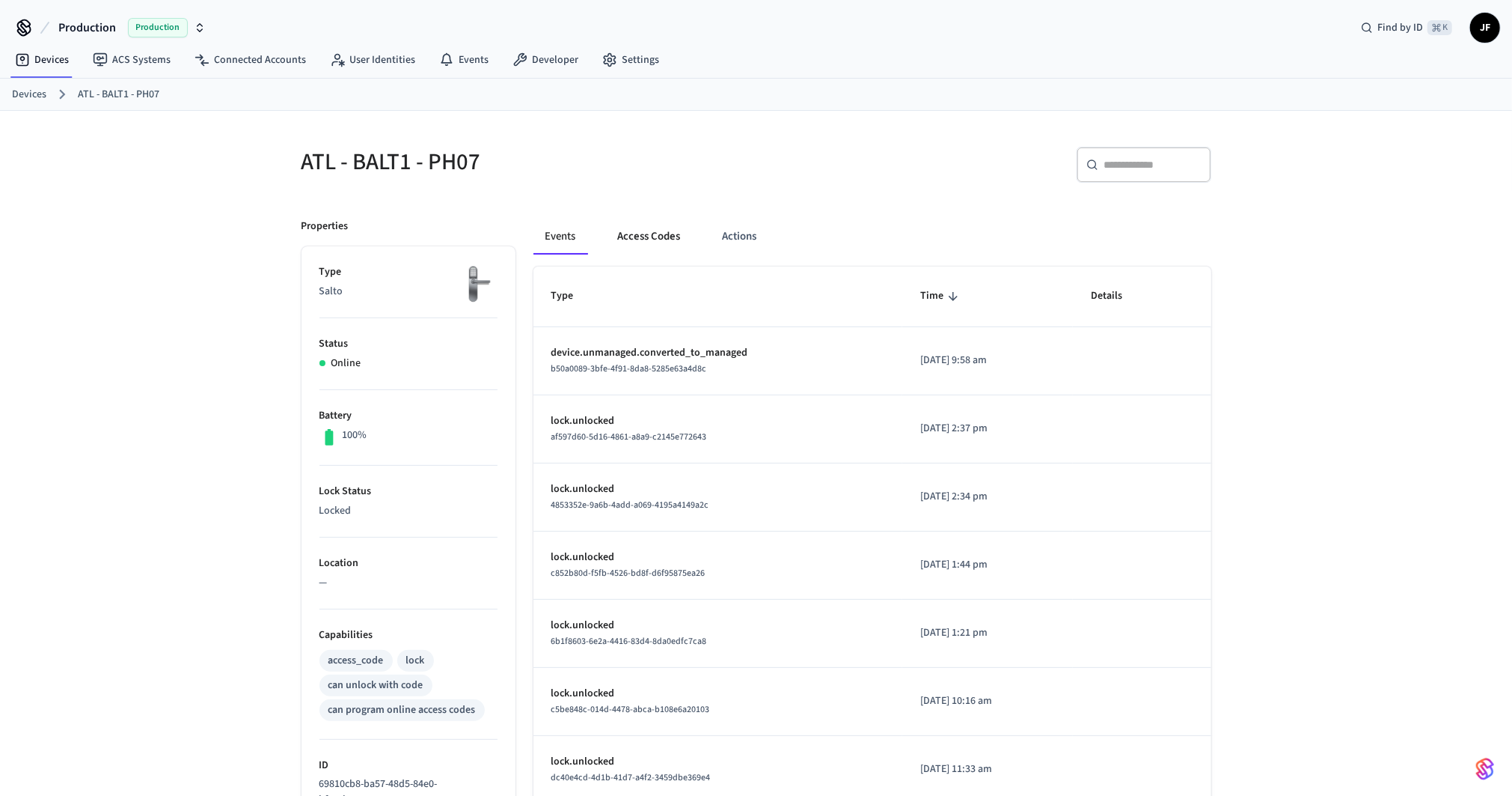
click at [641, 235] on button "Access Codes" at bounding box center [650, 236] width 87 height 36
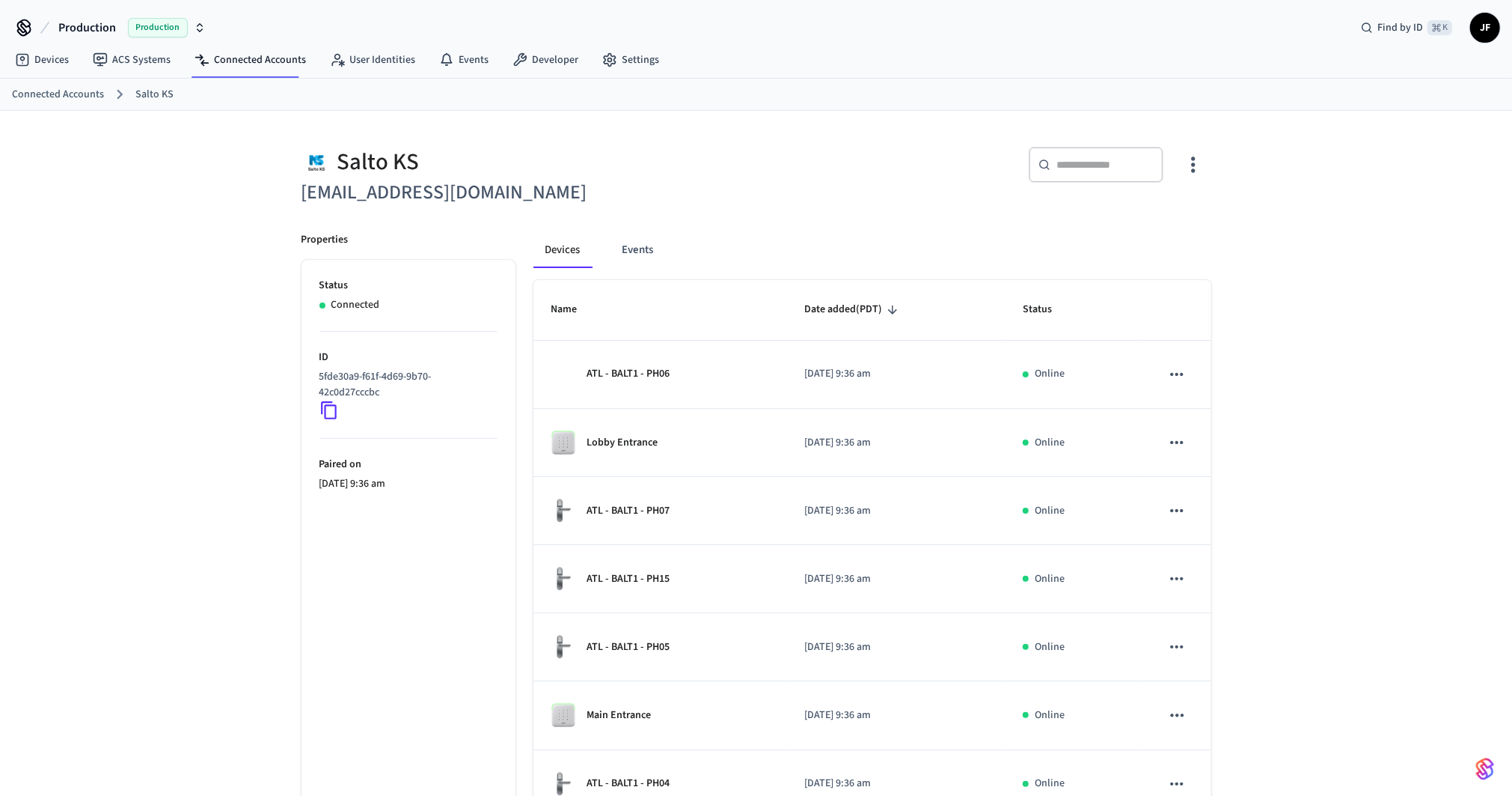
scroll to position [297, 0]
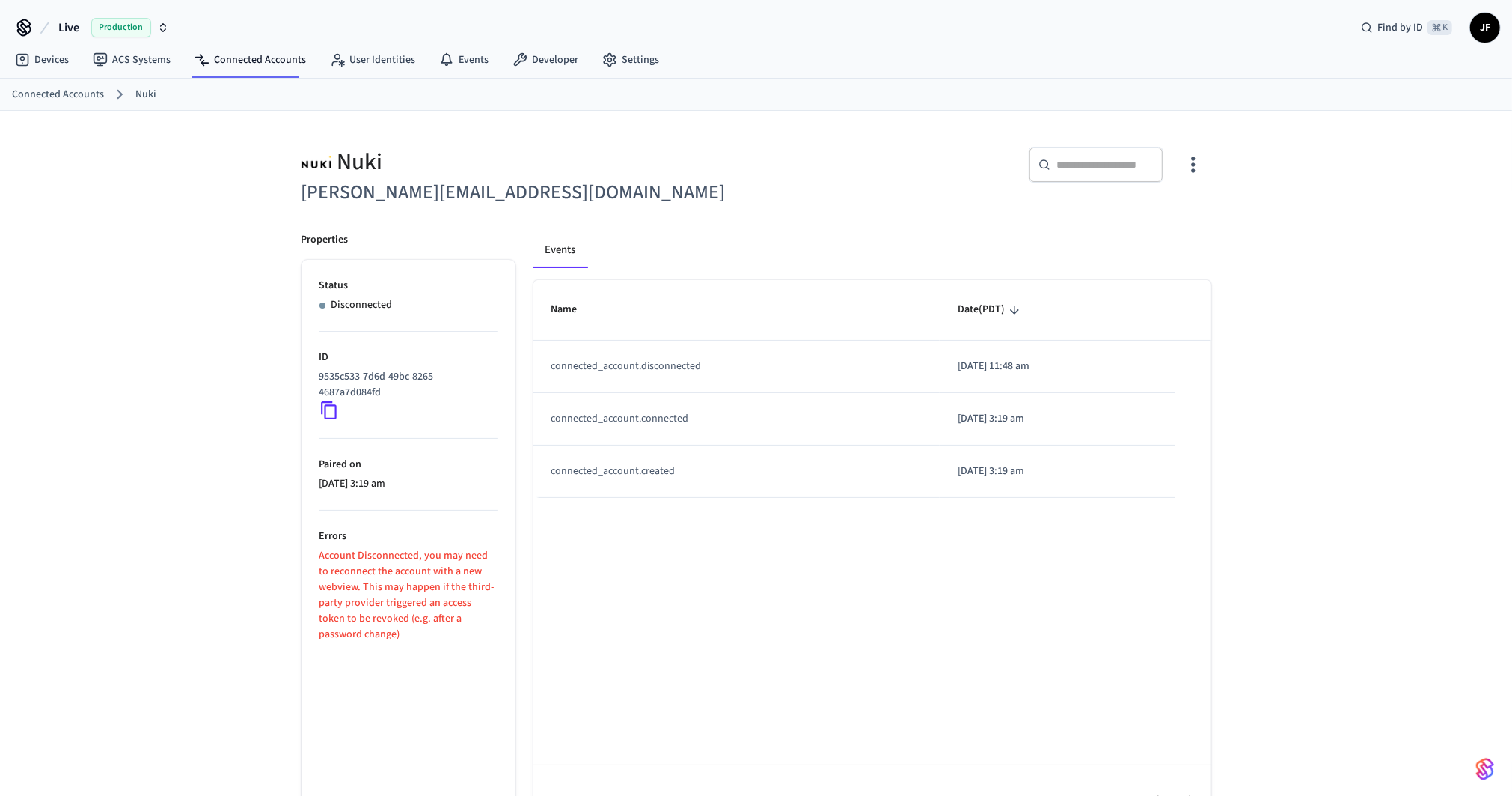
click at [249, 387] on div "Nuki ralf.t@khomes.de ​ ​ Properties Status Disconnected ID 9535c533-7d6d-49bc-…" at bounding box center [756, 474] width 1512 height 727
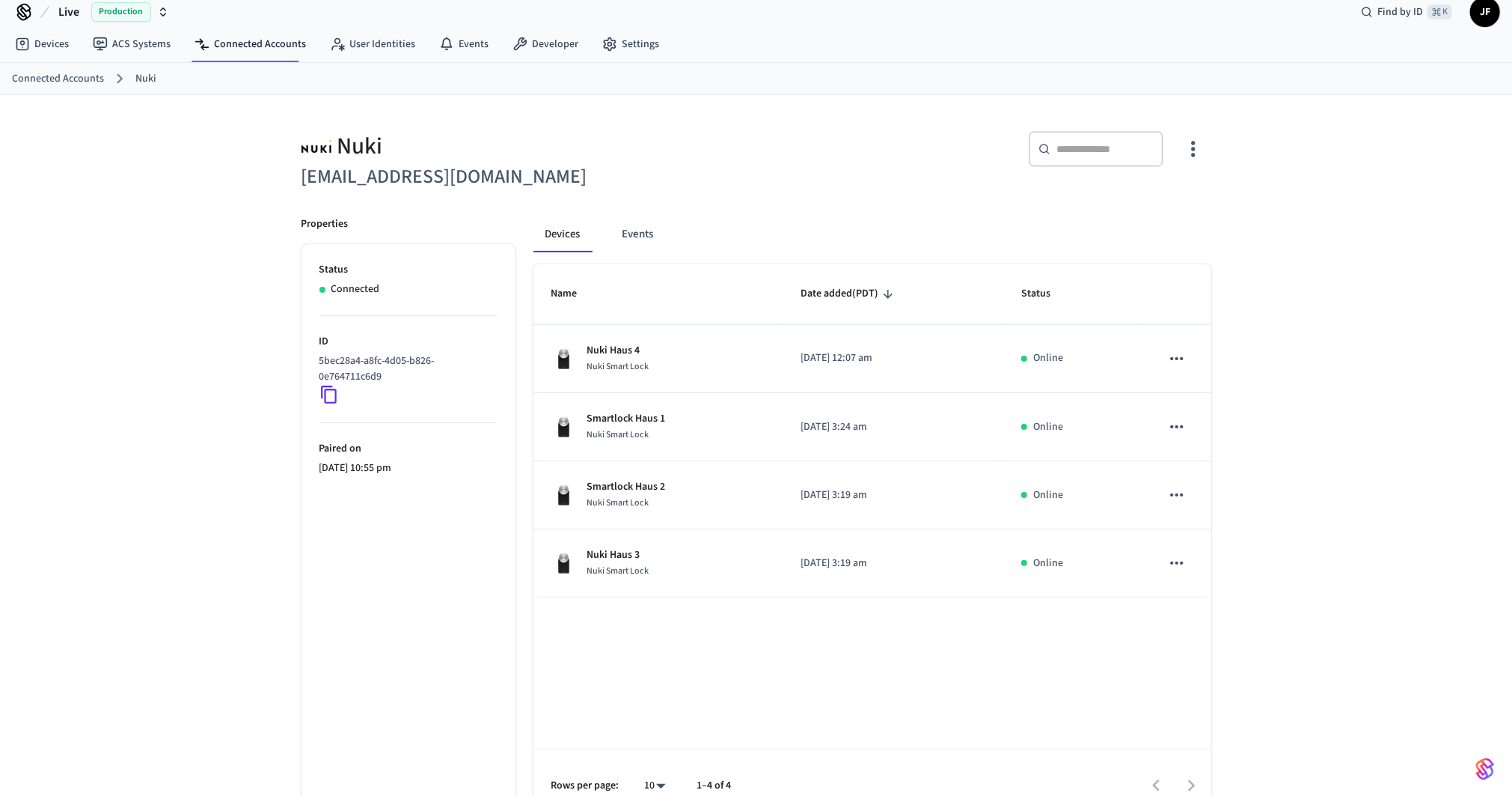
scroll to position [18, 0]
click at [748, 211] on div "Devices Events Name Date added (PDT) Status Nuki Haus 4 Nuki Smart Lock [DATE] …" at bounding box center [864, 507] width 696 height 623
